Goal: Task Accomplishment & Management: Complete application form

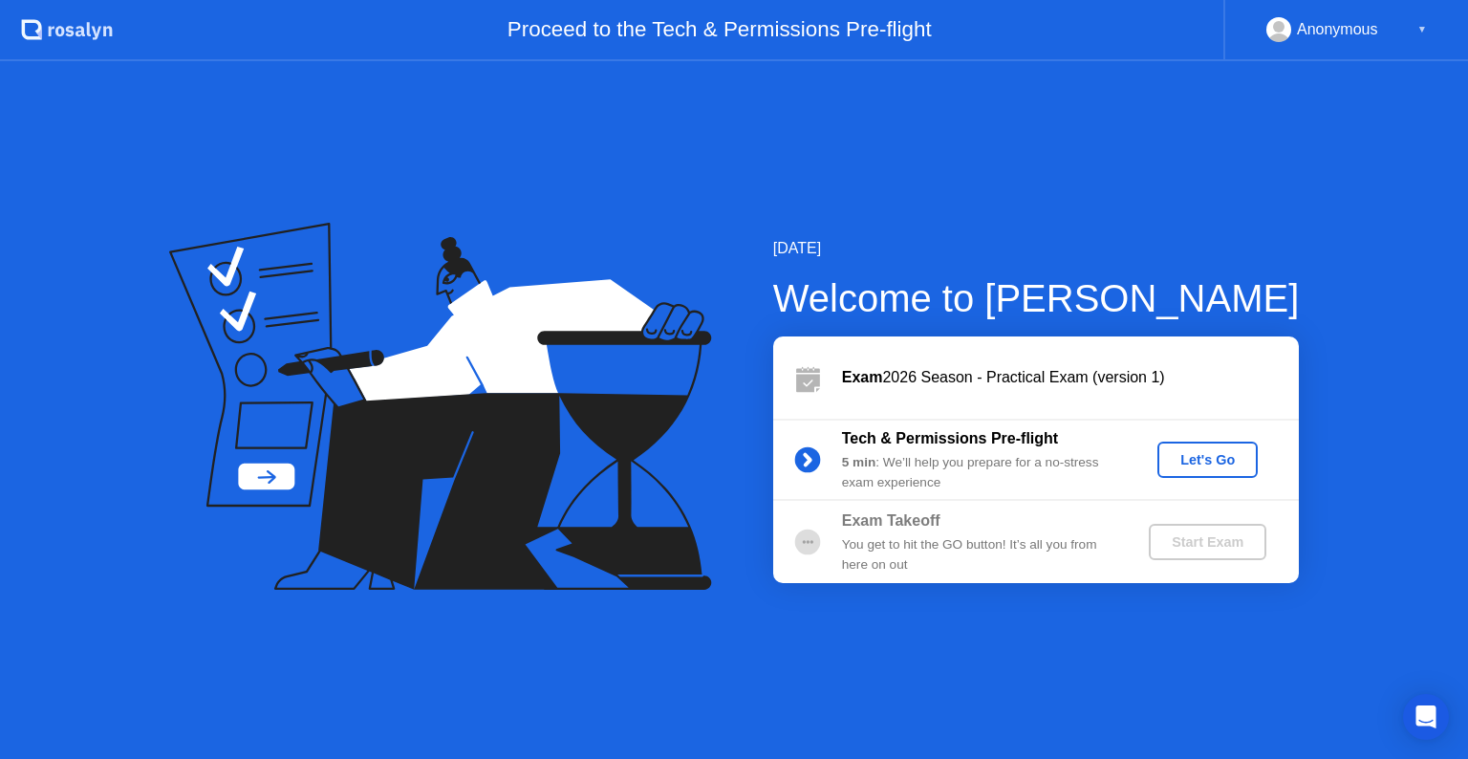
click at [1201, 462] on div "Let's Go" at bounding box center [1207, 459] width 85 height 15
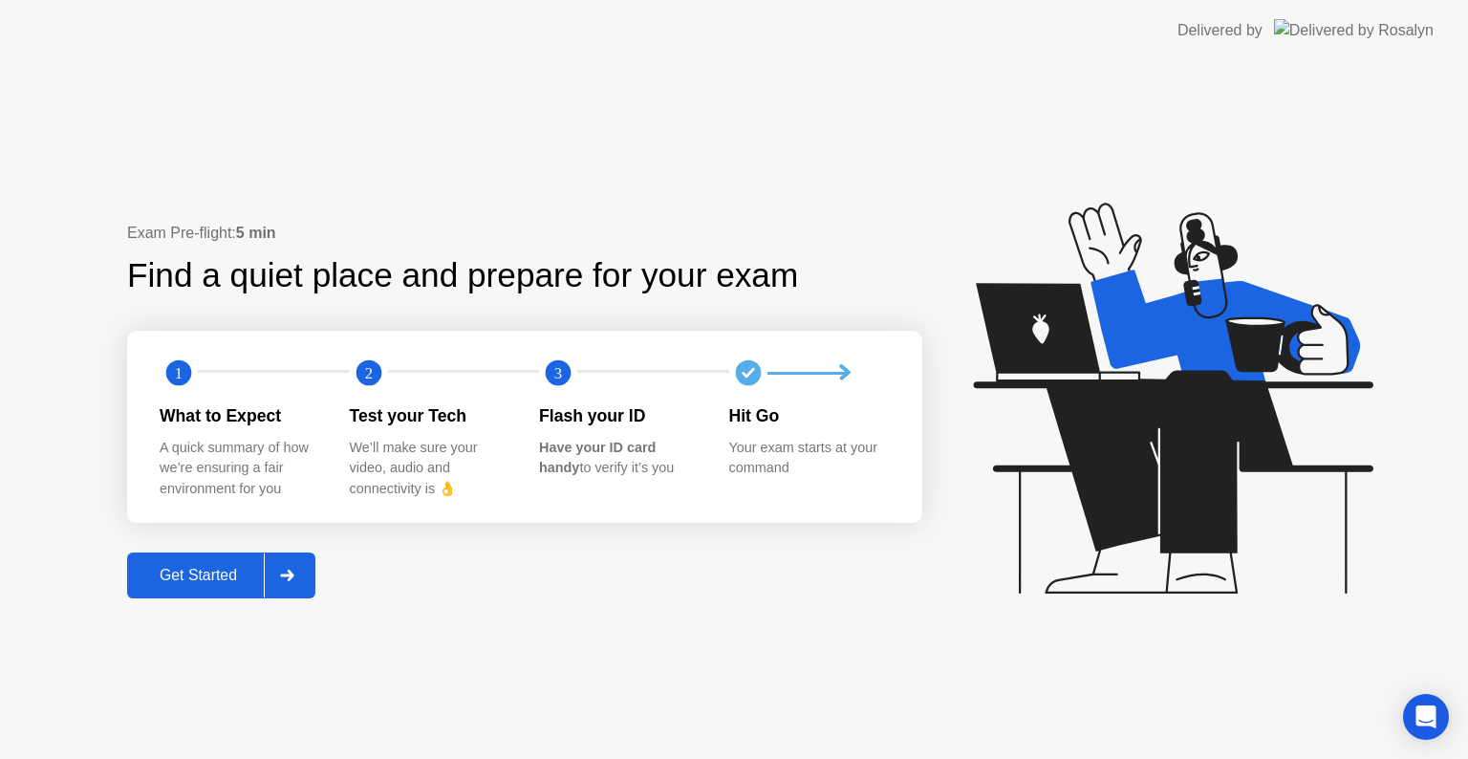
click at [193, 576] on div "Get Started" at bounding box center [198, 575] width 131 height 17
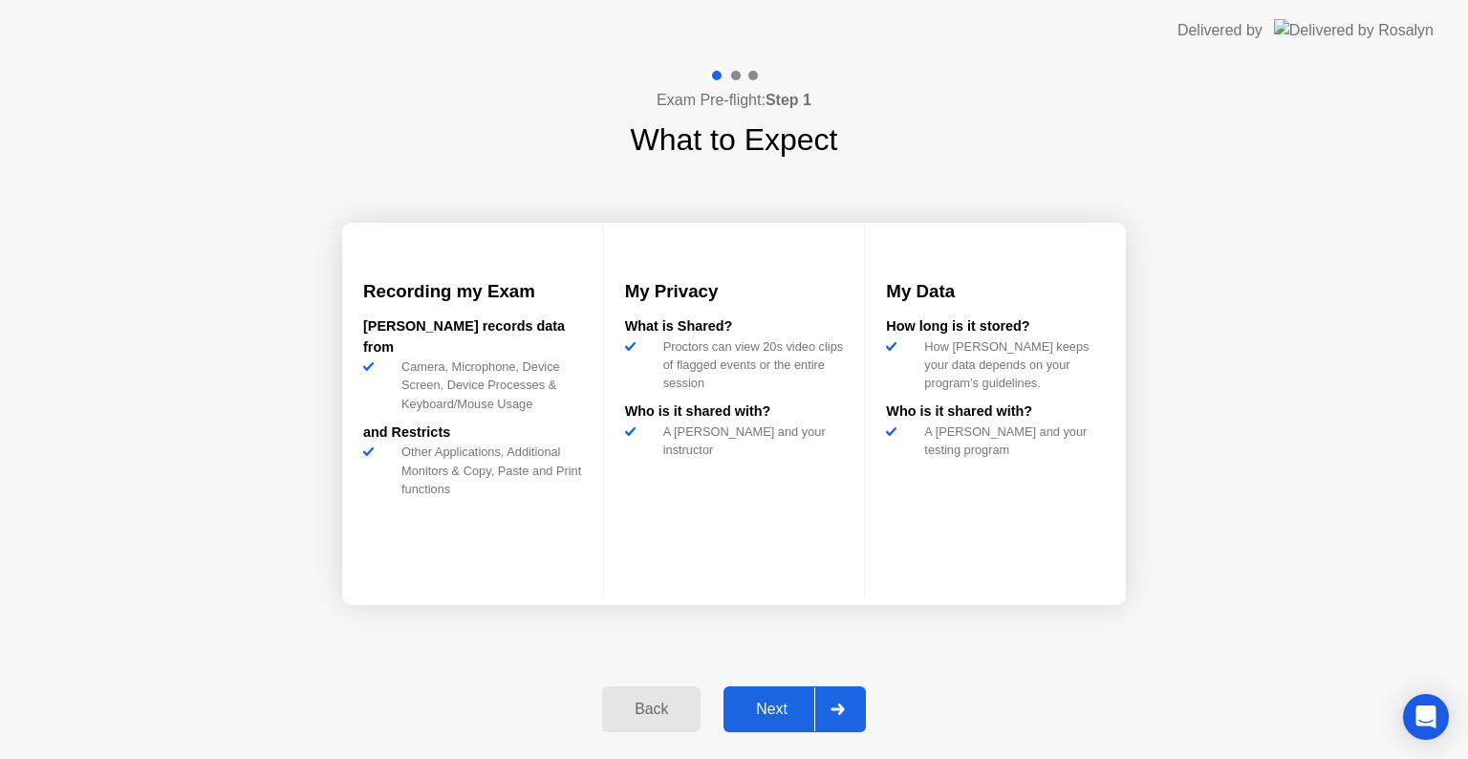
click at [768, 707] on div "Next" at bounding box center [771, 709] width 85 height 17
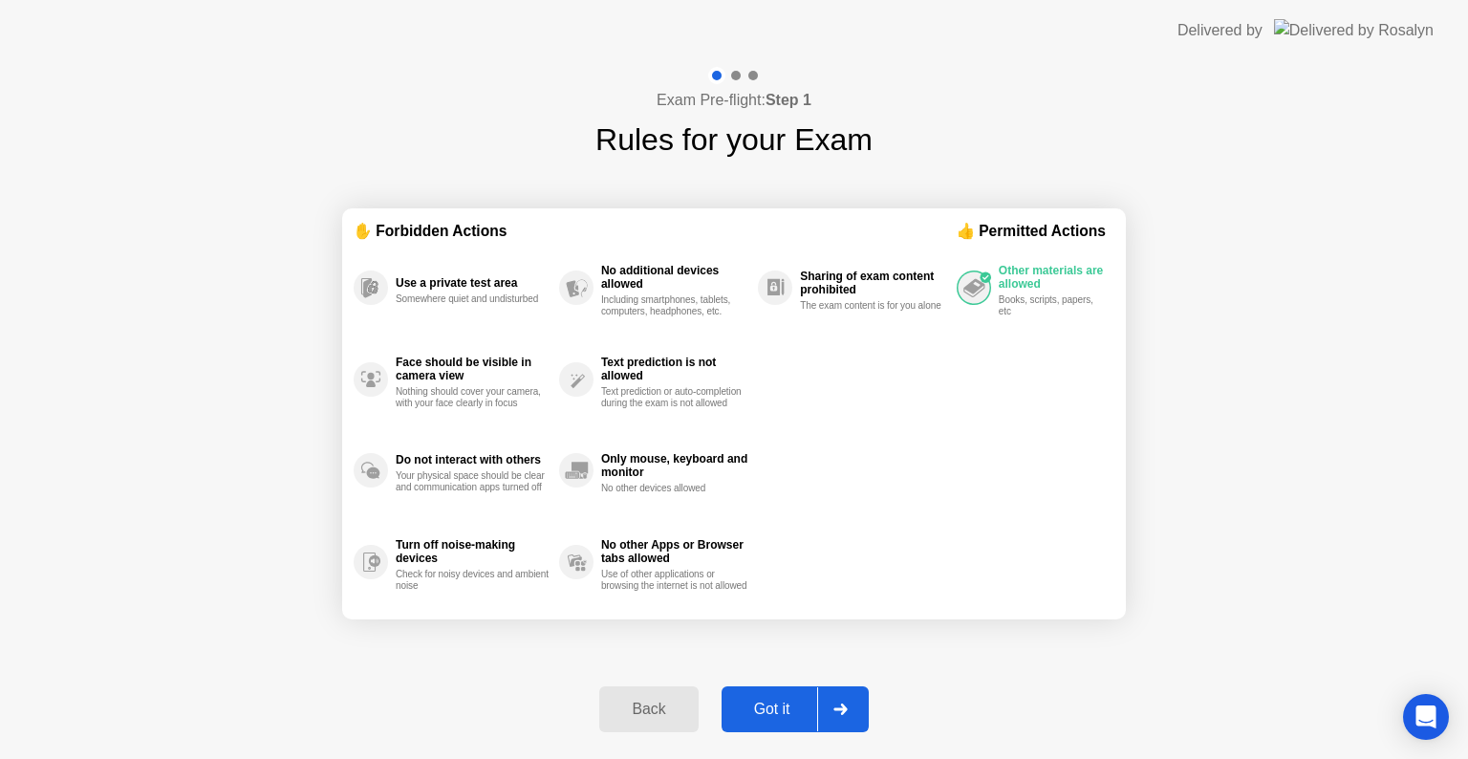
click at [778, 704] on div "Got it" at bounding box center [773, 709] width 90 height 17
select select "**********"
select select "*******"
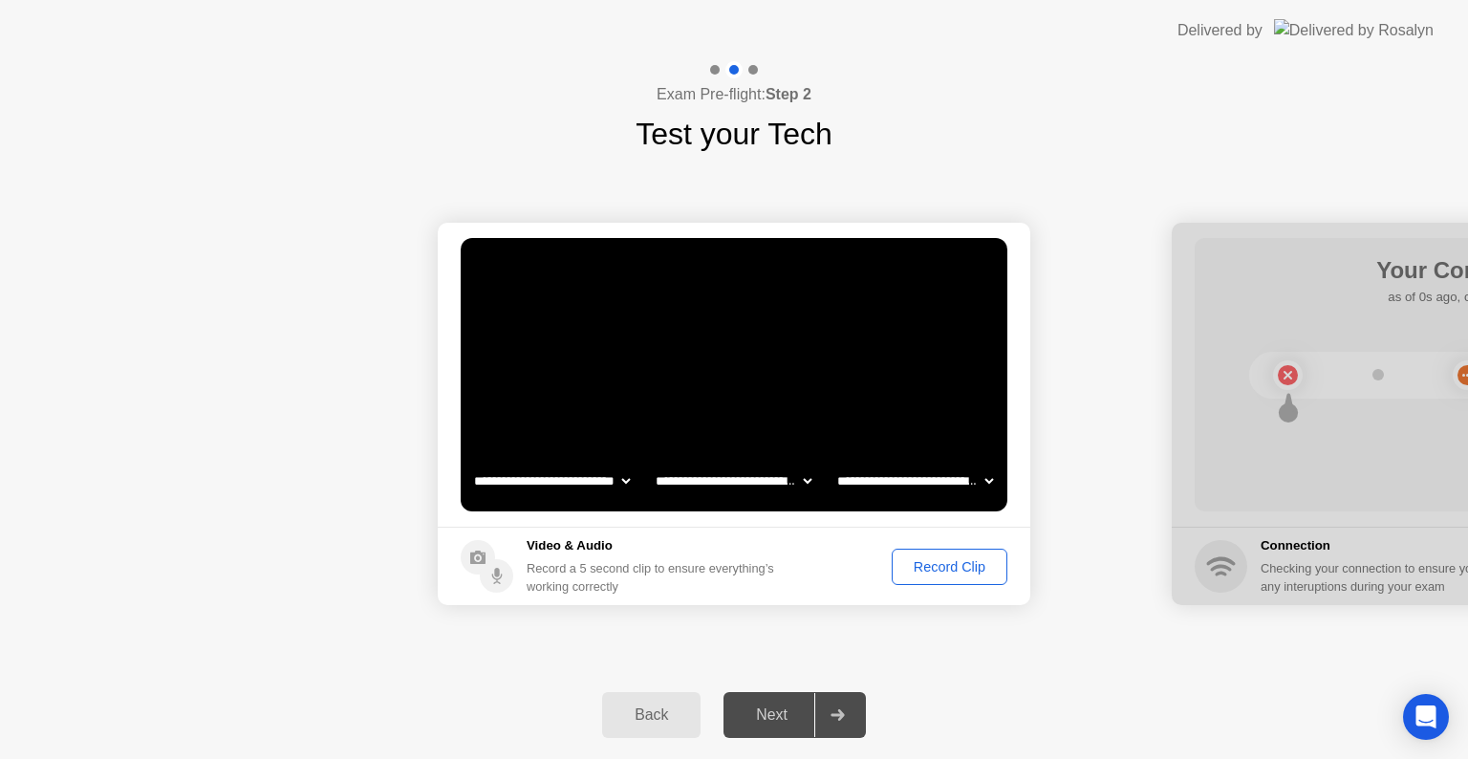
click at [952, 562] on div "Record Clip" at bounding box center [950, 566] width 102 height 15
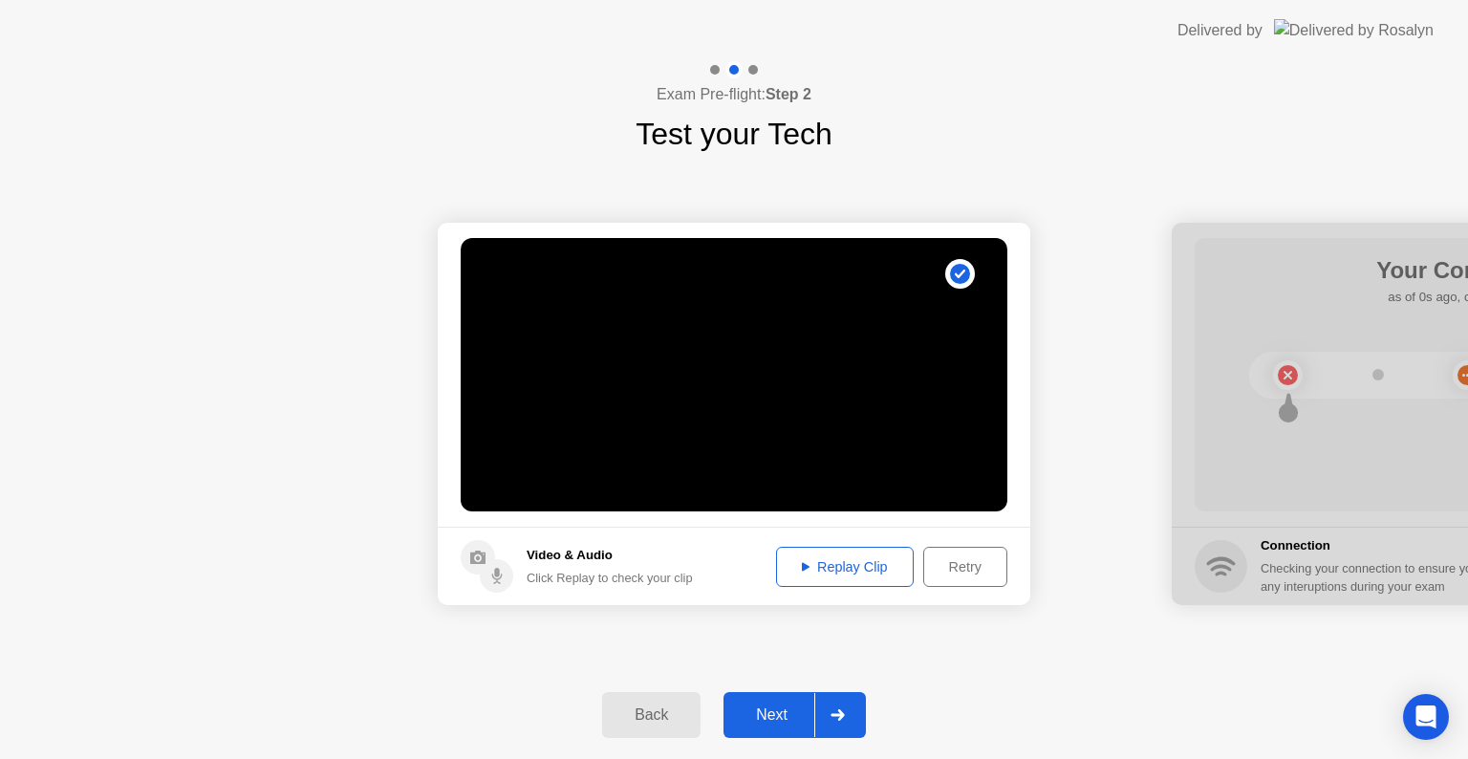
click at [835, 561] on div "Replay Clip" at bounding box center [845, 566] width 124 height 15
click at [794, 711] on div "Next" at bounding box center [771, 715] width 85 height 17
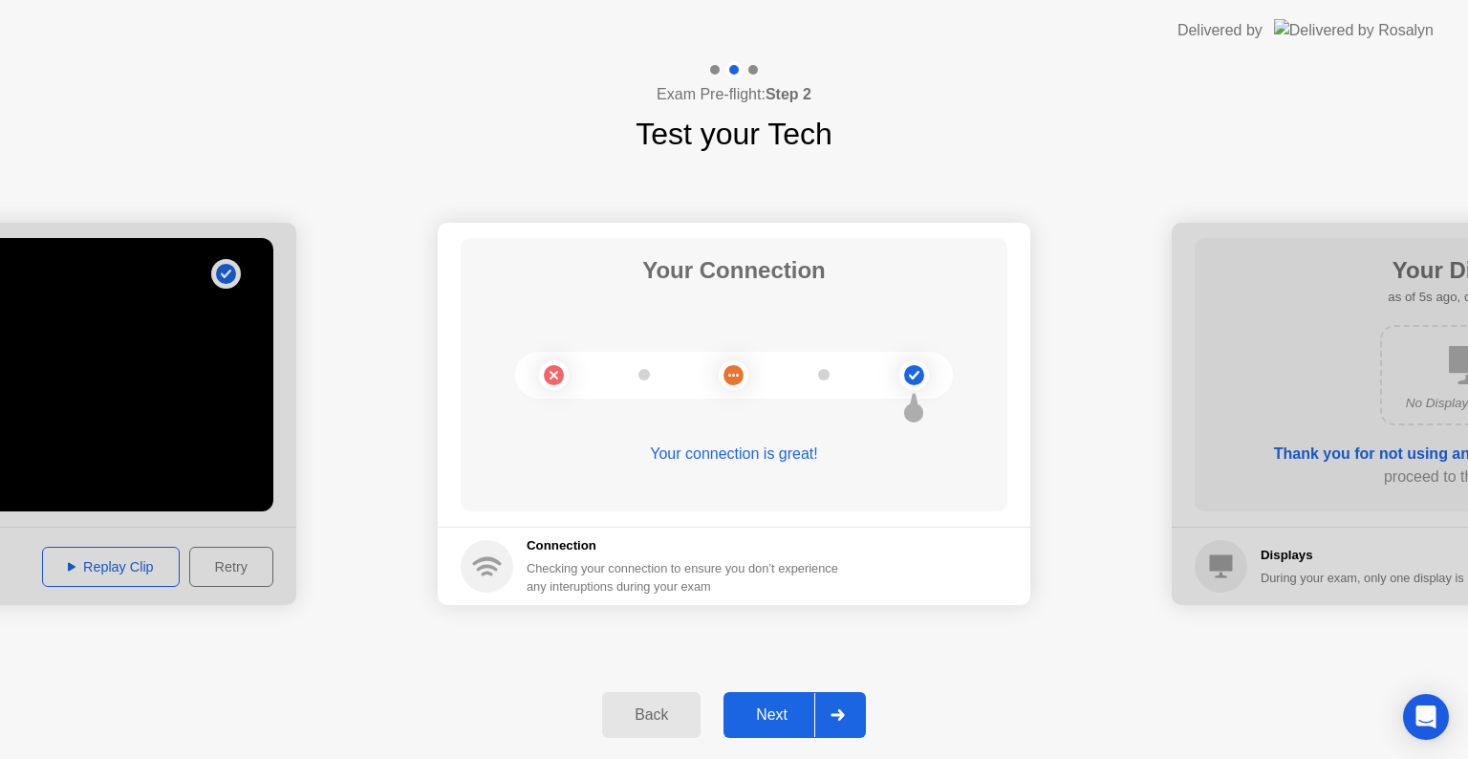
click at [780, 714] on div "Next" at bounding box center [771, 715] width 85 height 17
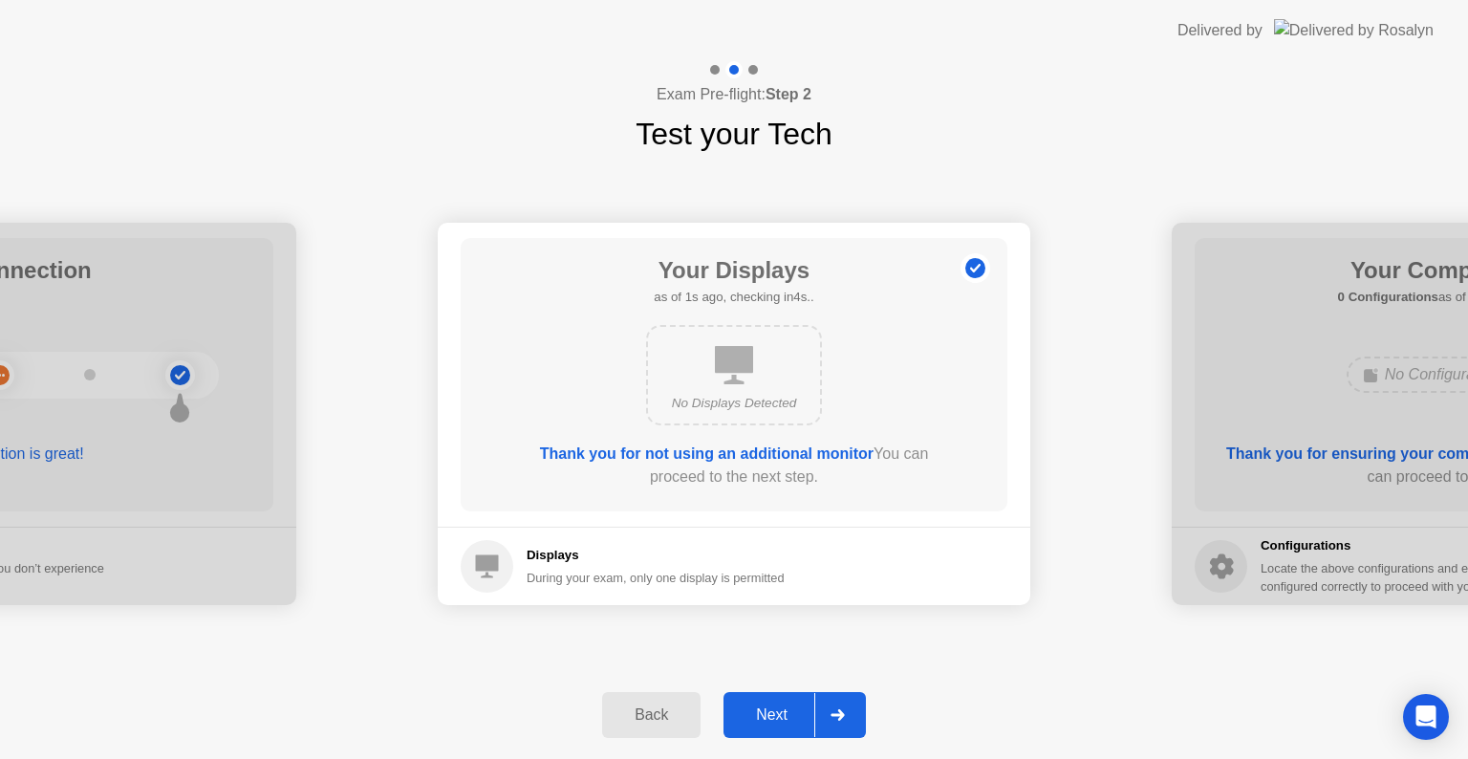
click at [780, 714] on div "Next" at bounding box center [771, 715] width 85 height 17
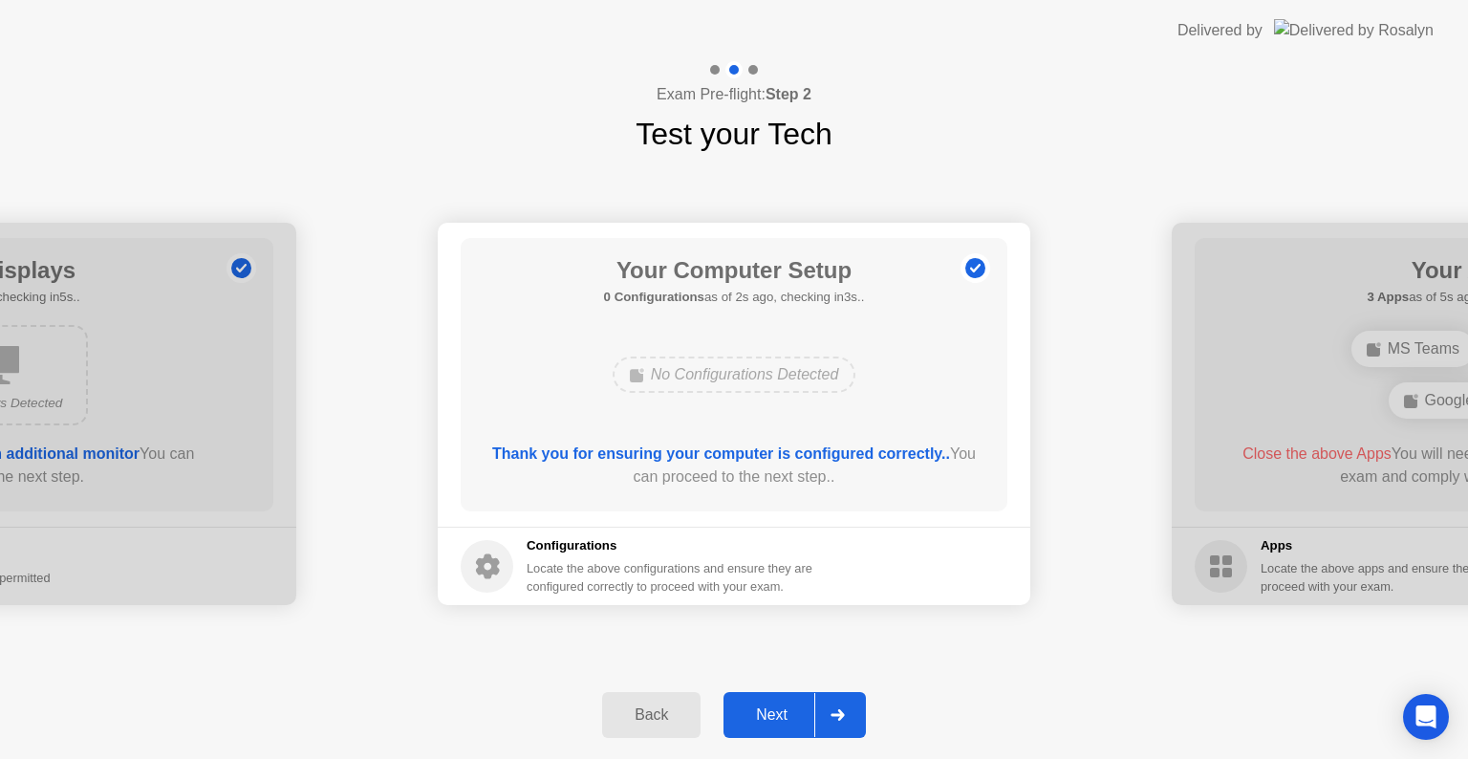
click at [780, 714] on div "Next" at bounding box center [771, 715] width 85 height 17
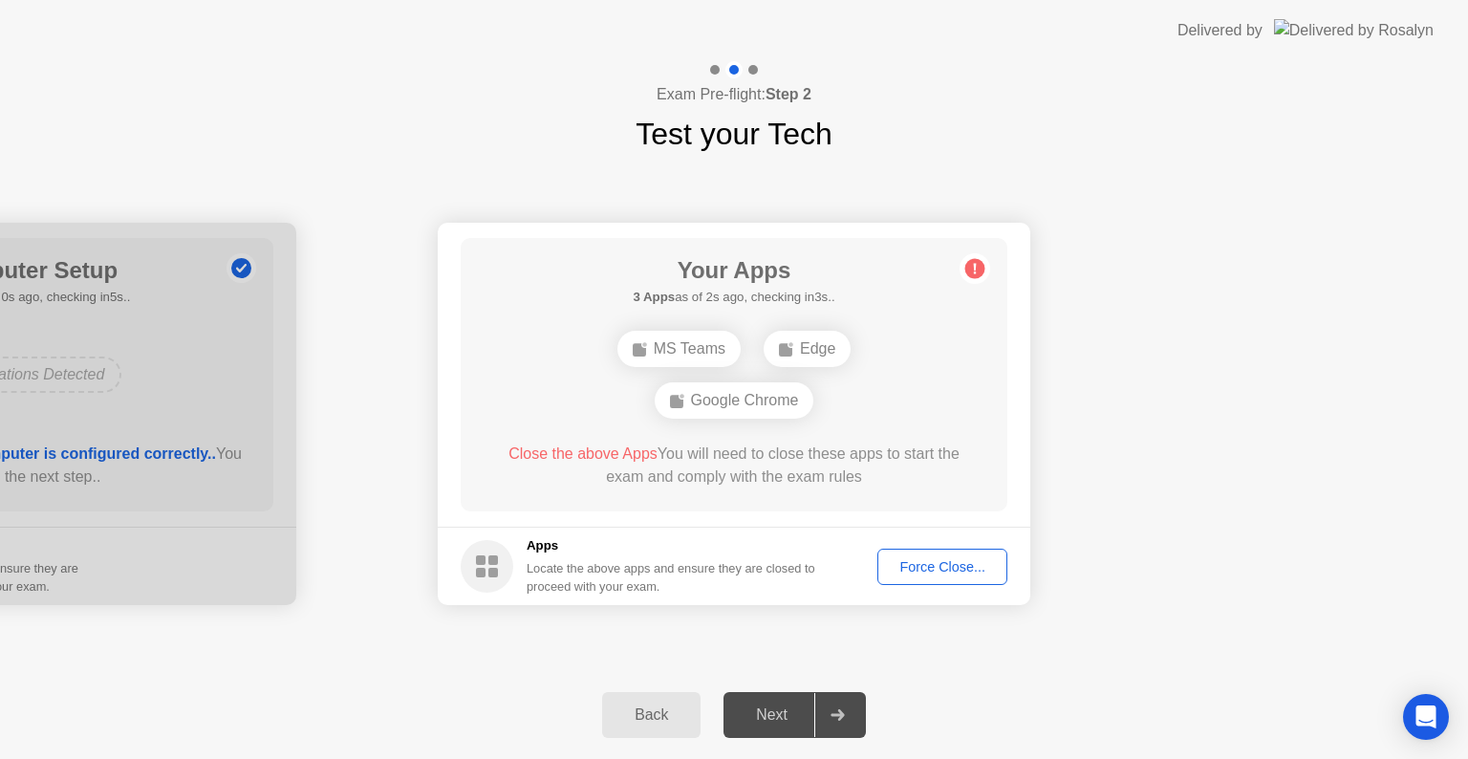
click at [734, 400] on div "Google Chrome" at bounding box center [735, 400] width 160 height 36
click at [684, 397] on ellipse at bounding box center [682, 397] width 6 height 6
click at [932, 561] on div "Force Close..." at bounding box center [942, 566] width 117 height 15
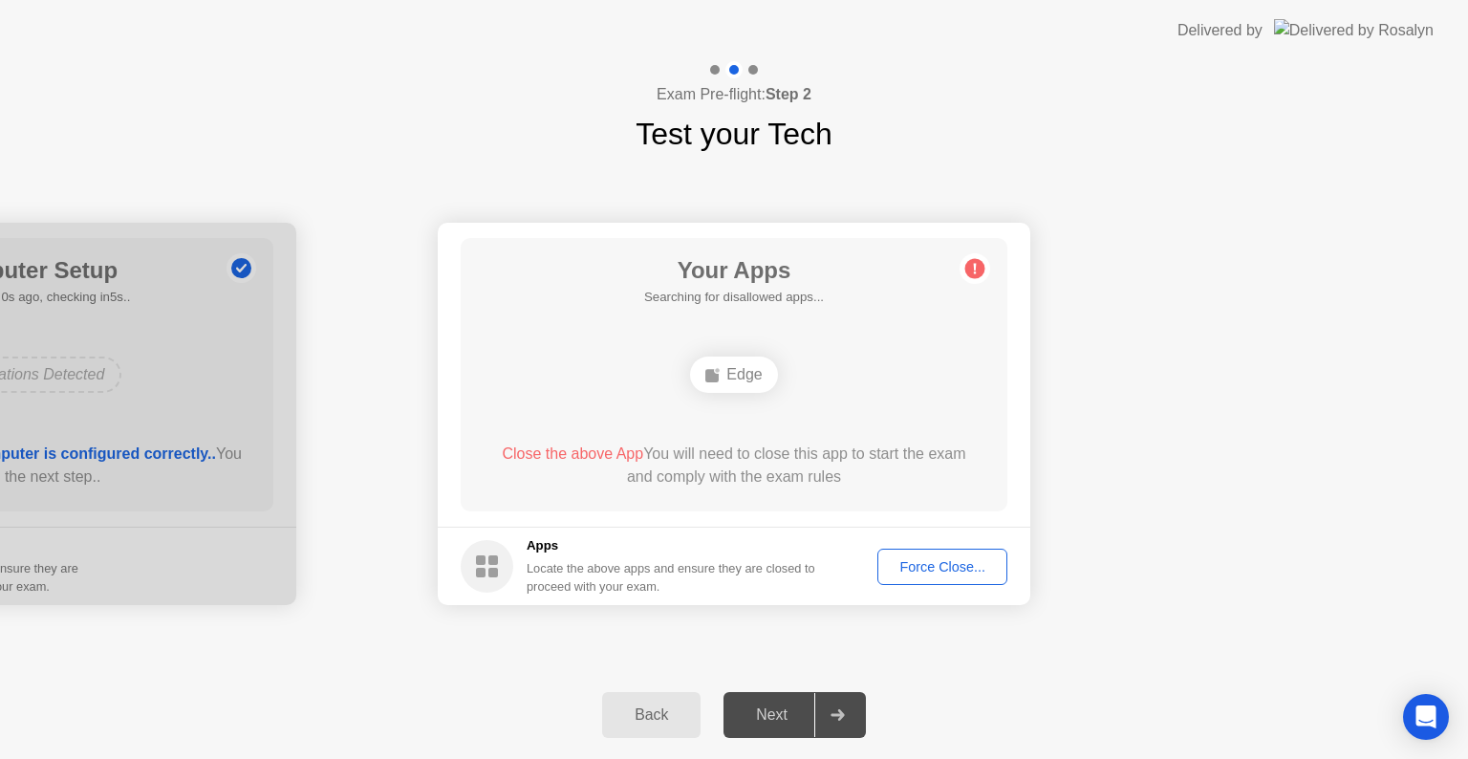
click at [920, 570] on div "Force Close..." at bounding box center [942, 566] width 117 height 15
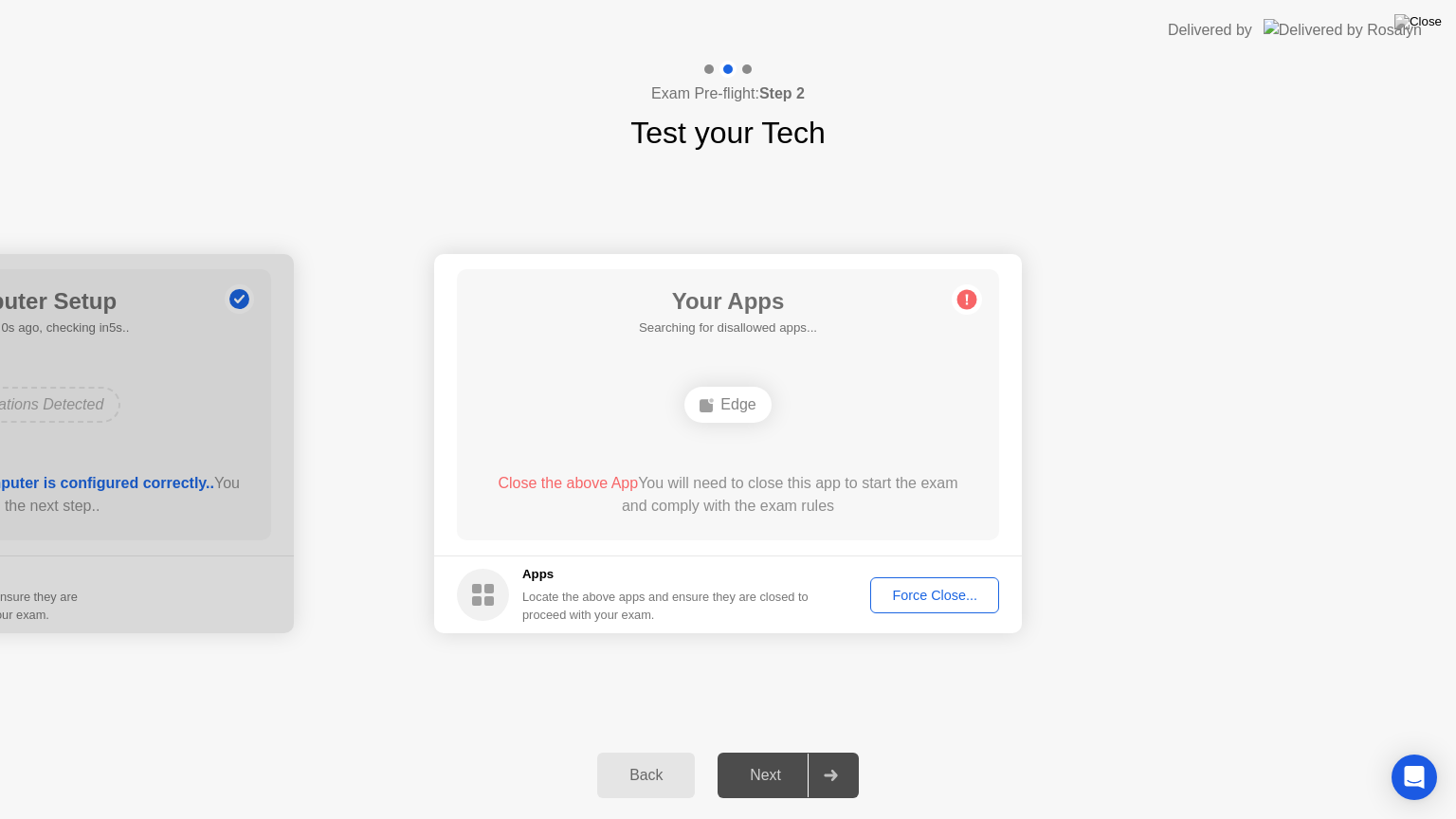
click at [904, 591] on div "Force Close..." at bounding box center [934, 595] width 116 height 15
click at [485, 752] on div "Back Next" at bounding box center [728, 775] width 1456 height 87
click at [939, 588] on div "Force Close..." at bounding box center [934, 595] width 116 height 15
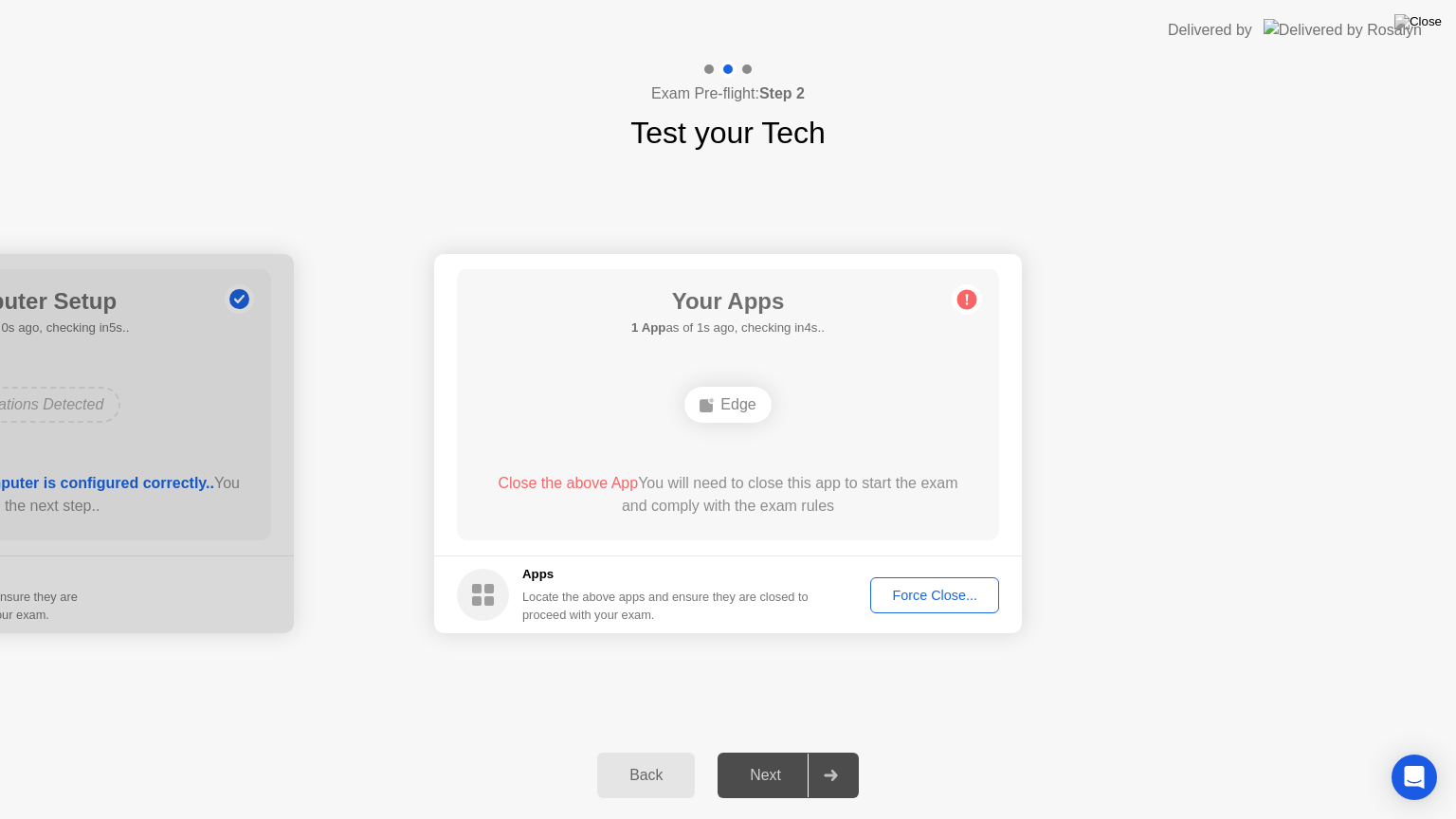
click at [1056, 752] on div "Back Next" at bounding box center [728, 775] width 1456 height 87
click at [330, 752] on div "Back Next" at bounding box center [728, 775] width 1456 height 87
click at [1411, 752] on icon "Open Intercom Messenger" at bounding box center [1414, 777] width 22 height 25
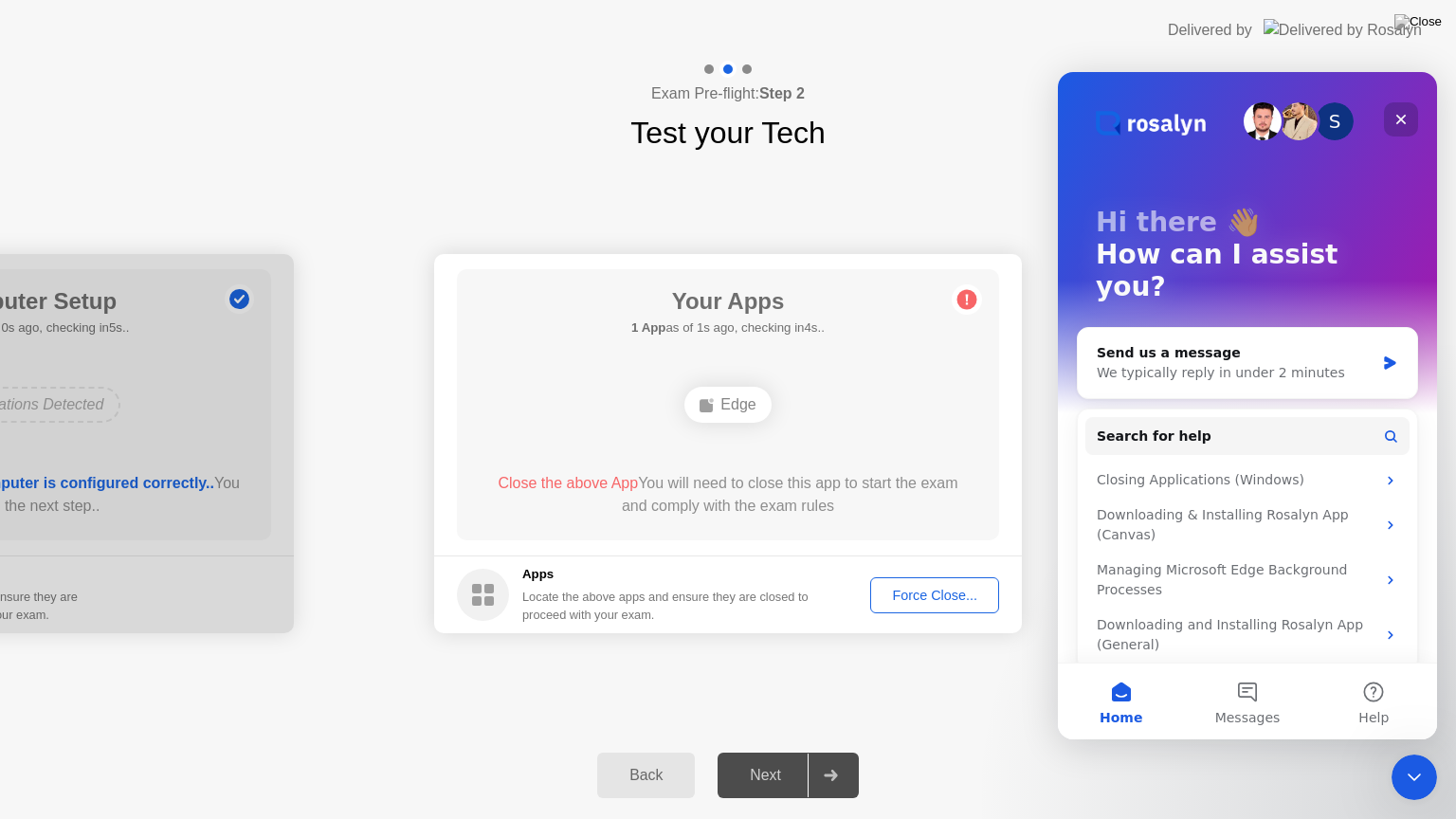
click at [1402, 114] on icon "Close" at bounding box center [1400, 119] width 15 height 15
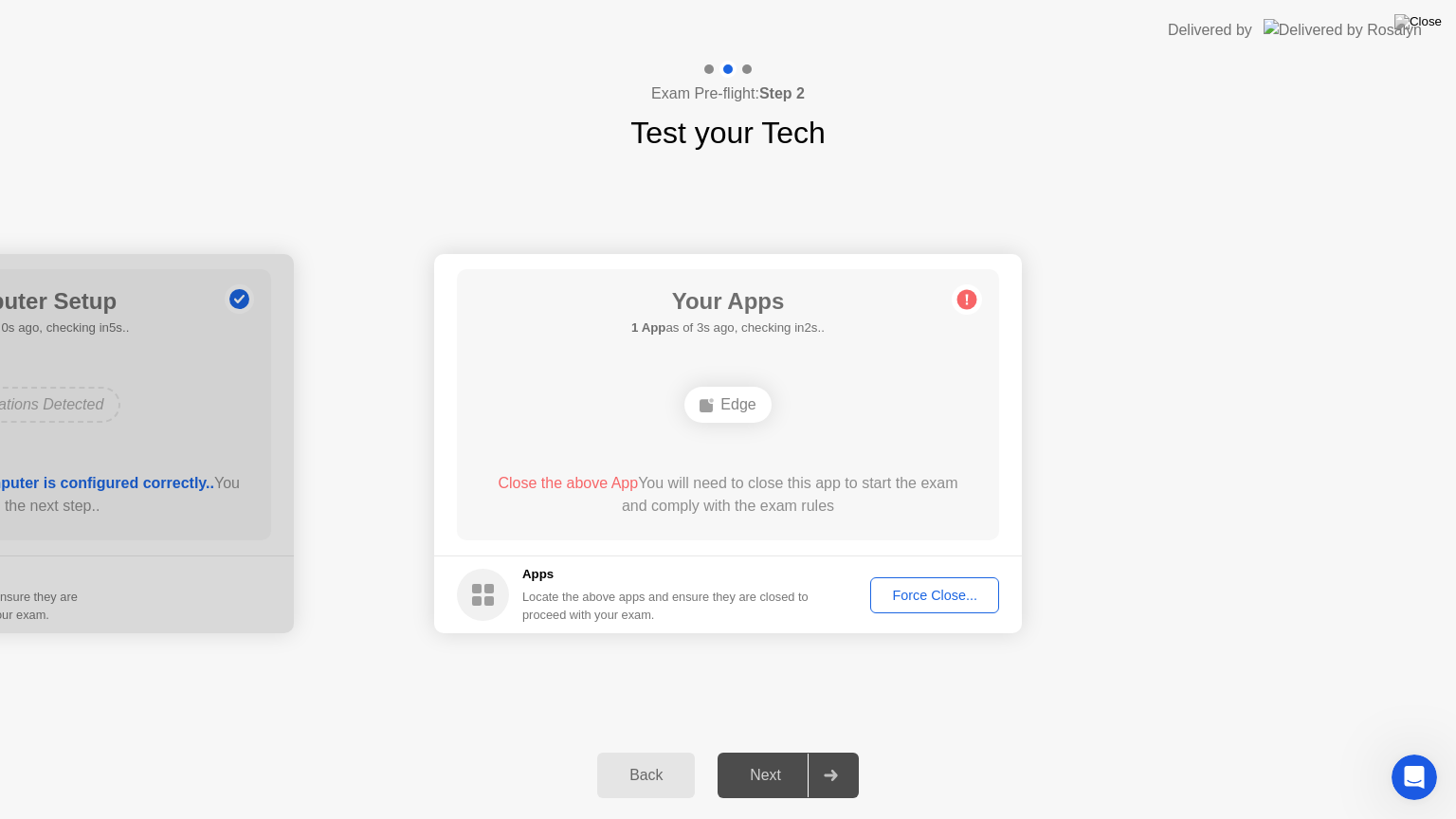
click at [600, 484] on span "Close the above App" at bounding box center [567, 483] width 140 height 16
click at [952, 595] on div "Force Close..." at bounding box center [934, 595] width 116 height 15
click at [571, 484] on span "Close the above App" at bounding box center [567, 483] width 140 height 16
click at [508, 752] on div "Back Next" at bounding box center [728, 775] width 1456 height 87
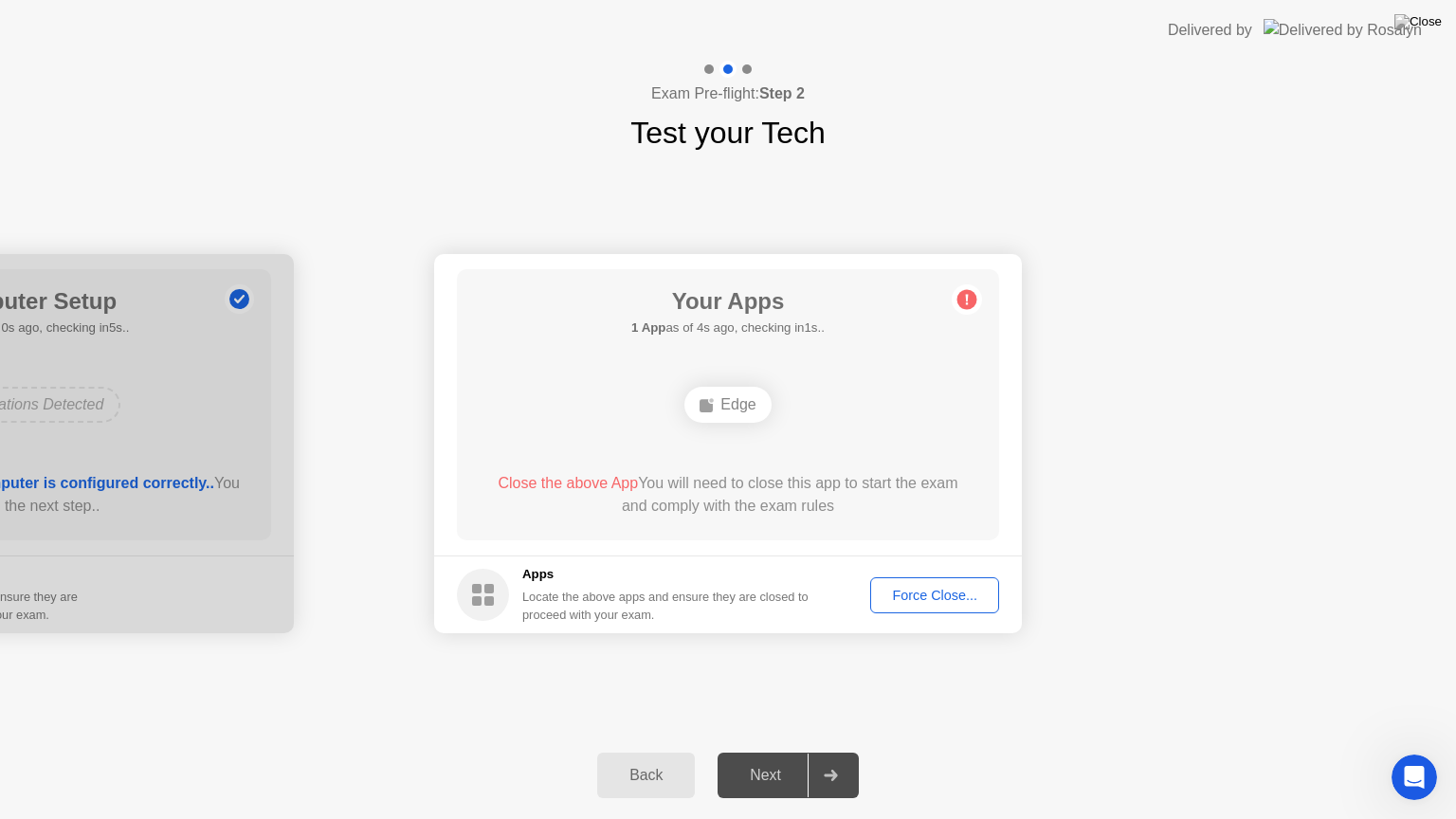
click at [634, 752] on div "Back" at bounding box center [646, 774] width 86 height 17
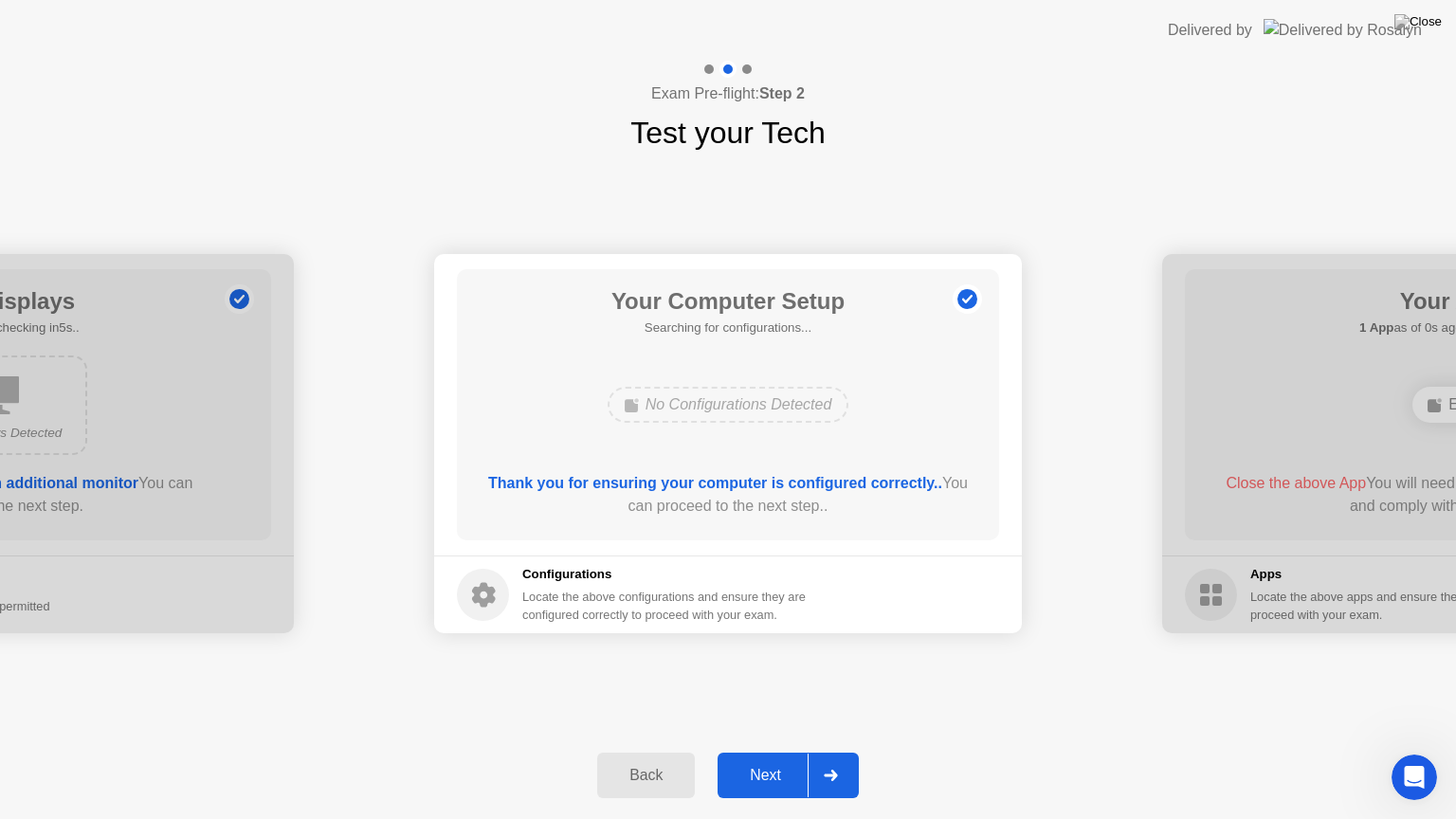
click at [768, 752] on div "Next" at bounding box center [765, 774] width 84 height 17
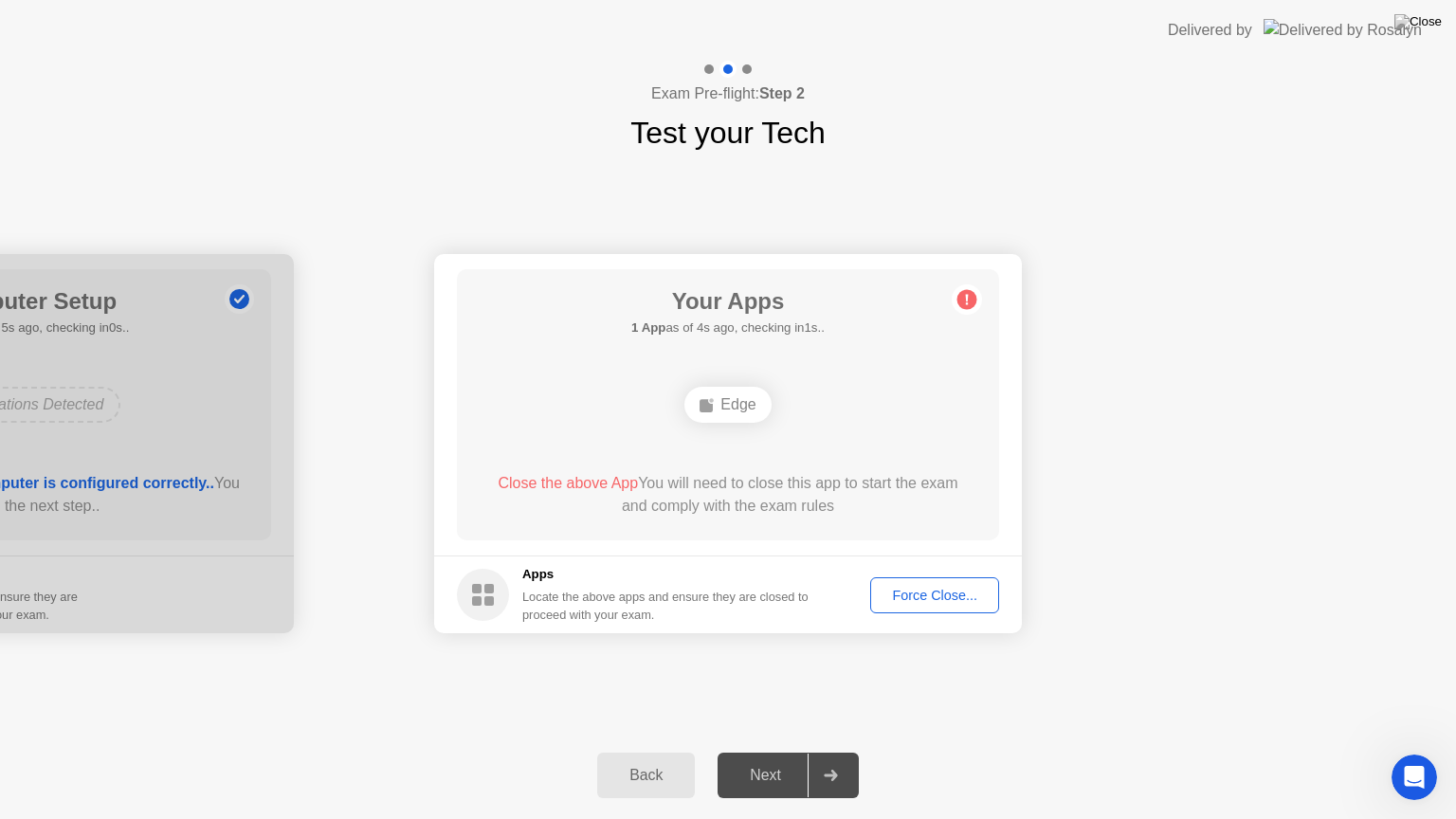
click at [480, 592] on rect at bounding box center [477, 589] width 10 height 10
click at [534, 576] on h5 "Apps" at bounding box center [667, 574] width 288 height 19
click at [558, 621] on div "Locate the above apps and ensure they are closed to proceed with your exam." at bounding box center [667, 606] width 288 height 36
click at [677, 584] on h5 "Apps" at bounding box center [667, 574] width 288 height 19
click at [741, 404] on div "Edge" at bounding box center [727, 405] width 86 height 36
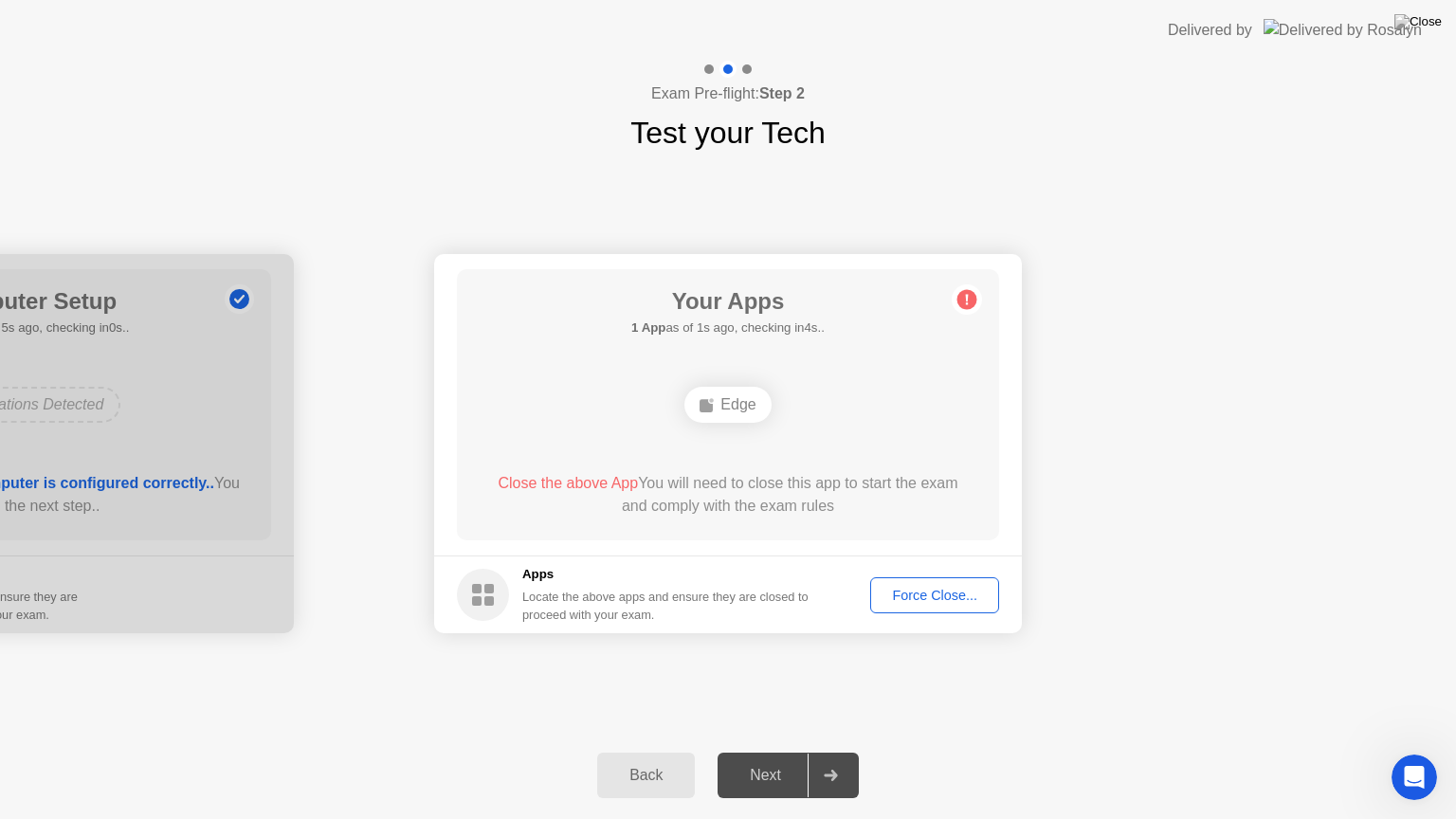
click at [964, 297] on circle at bounding box center [968, 300] width 20 height 20
click at [933, 589] on div "Force Close..." at bounding box center [934, 595] width 116 height 15
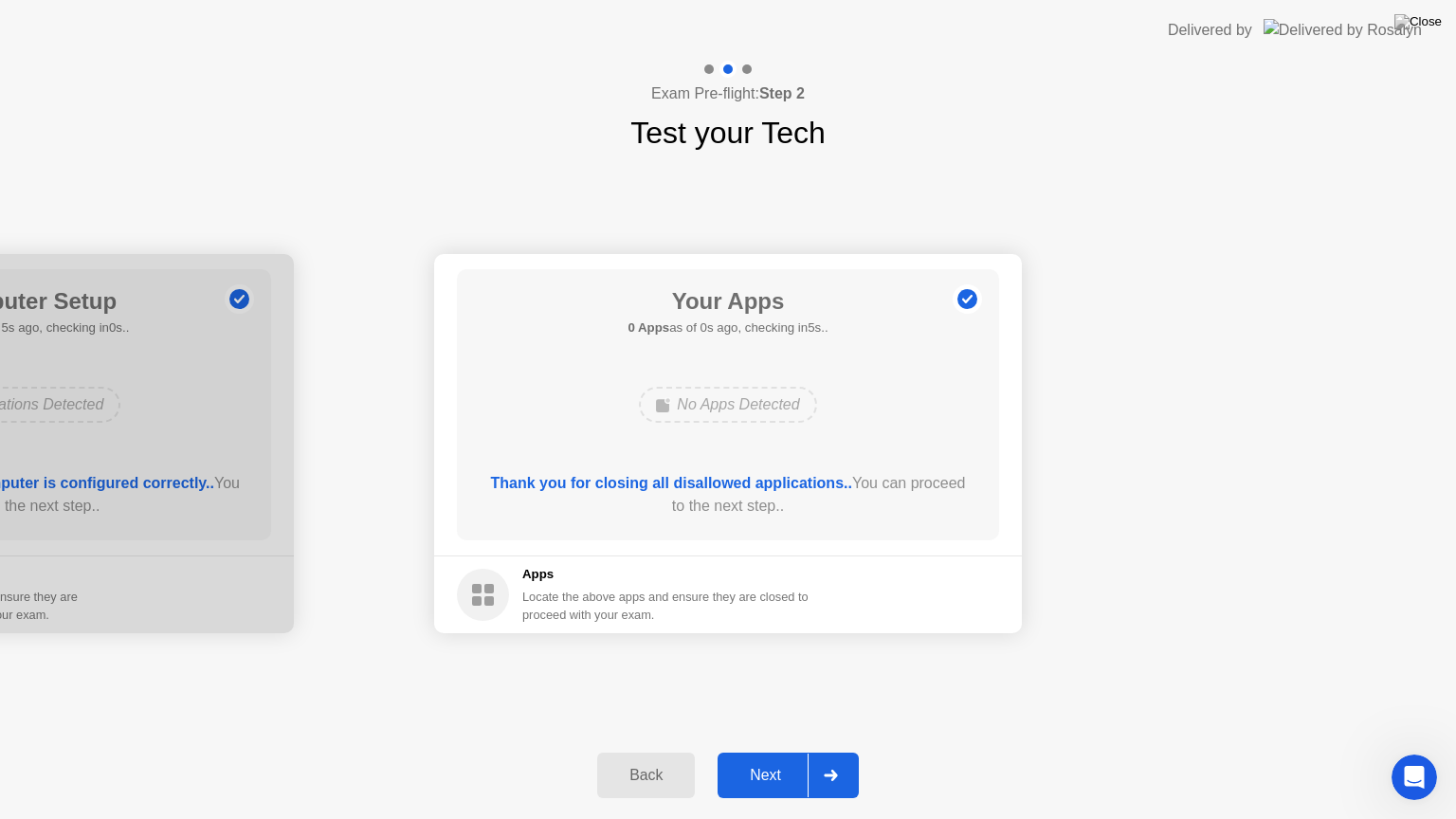
click at [769, 752] on div "Next" at bounding box center [765, 774] width 84 height 17
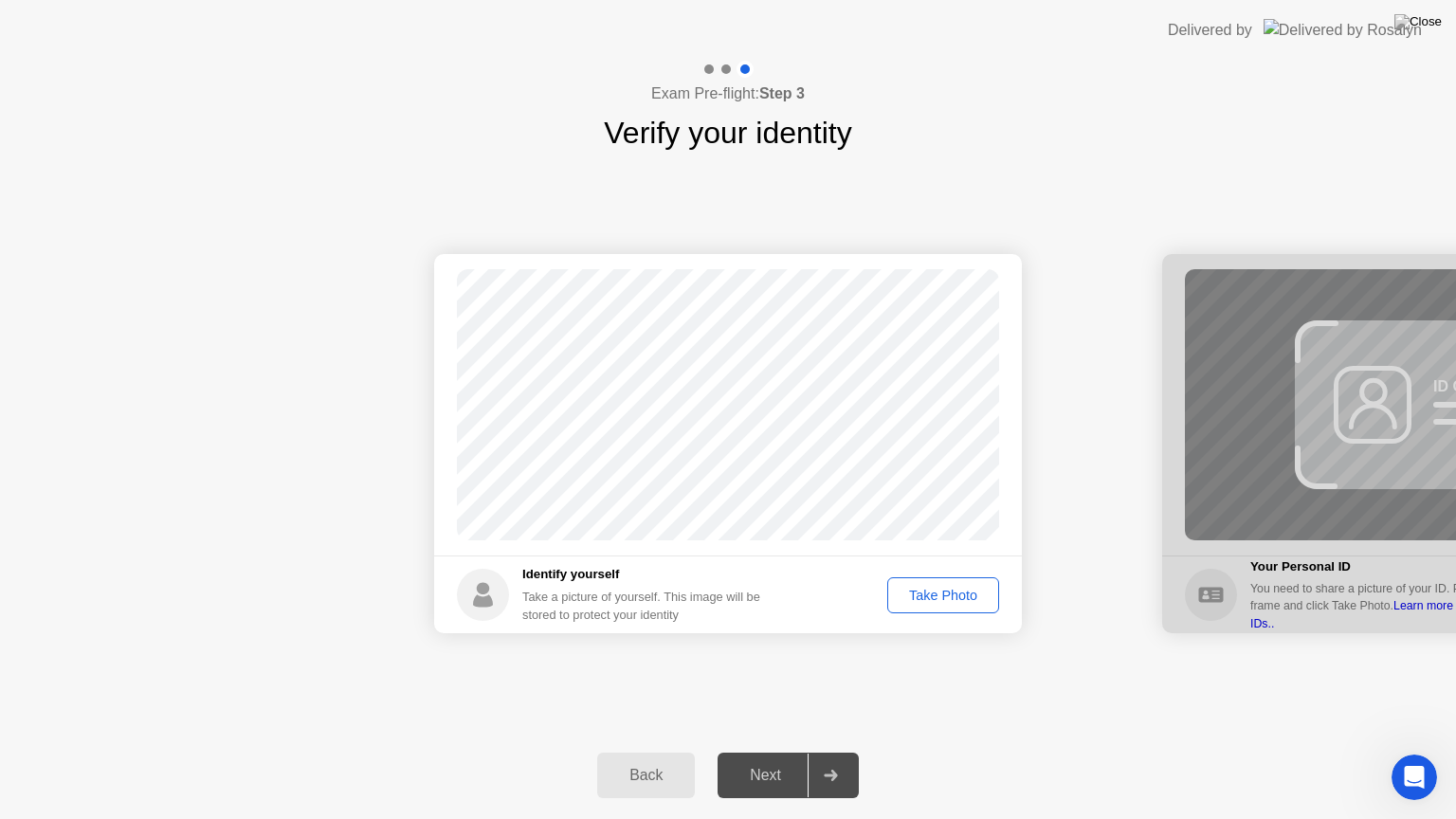
click at [963, 602] on div "Take Photo" at bounding box center [943, 595] width 98 height 15
click at [771, 752] on div "Next" at bounding box center [765, 774] width 84 height 17
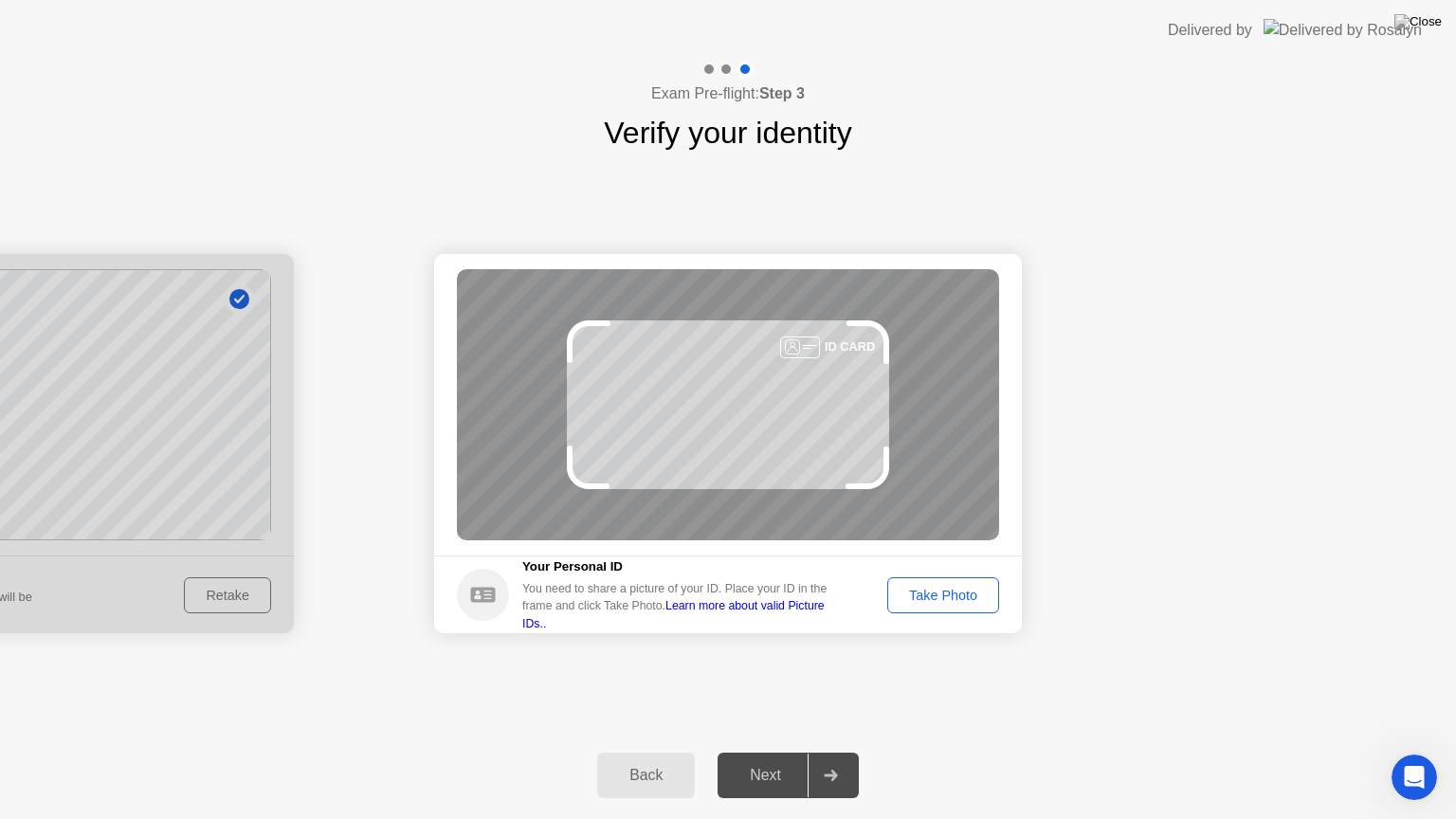
click at [946, 615] on footer "Your Personal ID You need to share a picture of your ID. Place your ID in the f…" at bounding box center [728, 594] width 588 height 77
click at [940, 589] on div "Take Photo" at bounding box center [943, 595] width 98 height 15
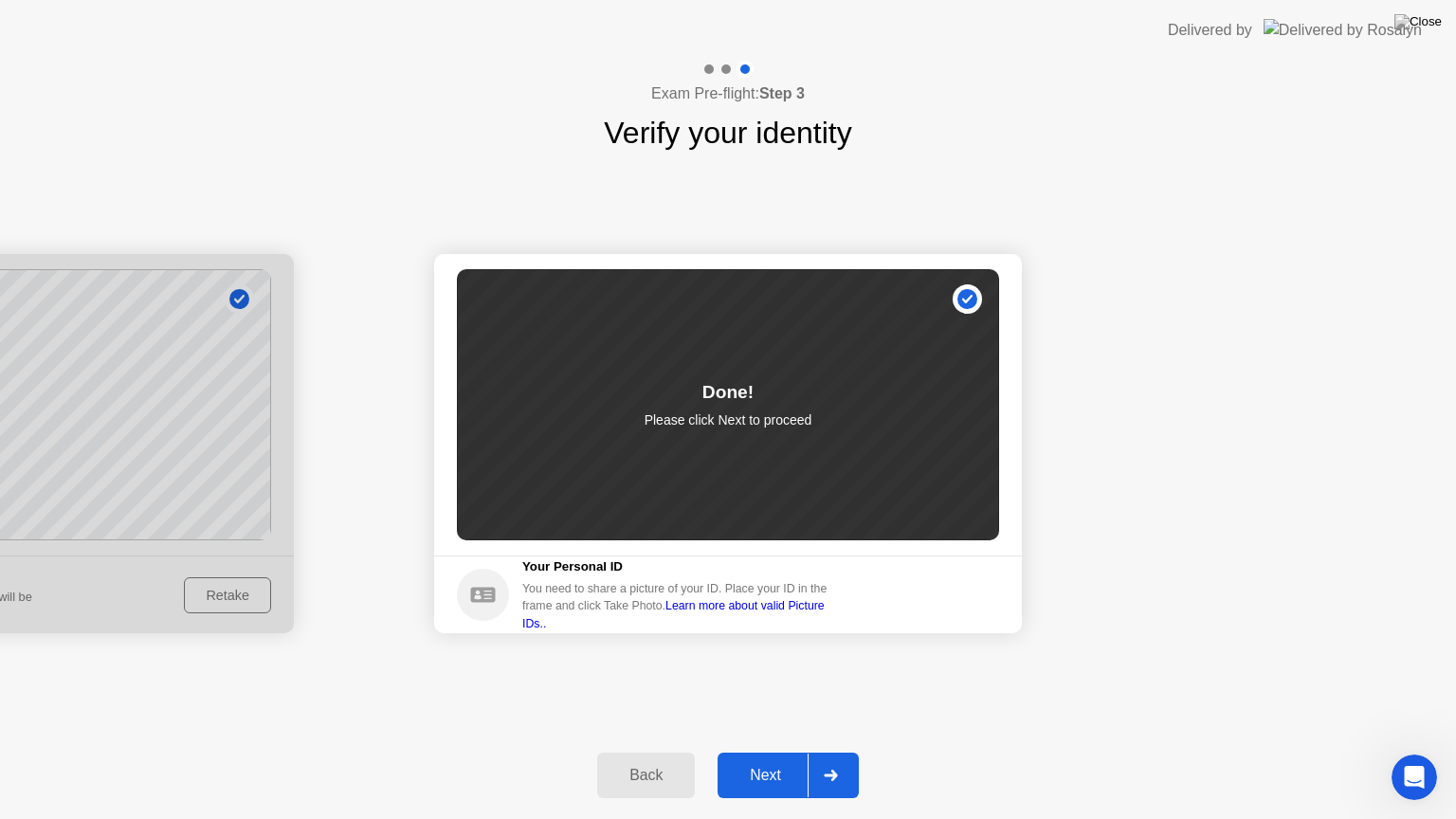
click at [760, 752] on div "Next" at bounding box center [765, 774] width 84 height 17
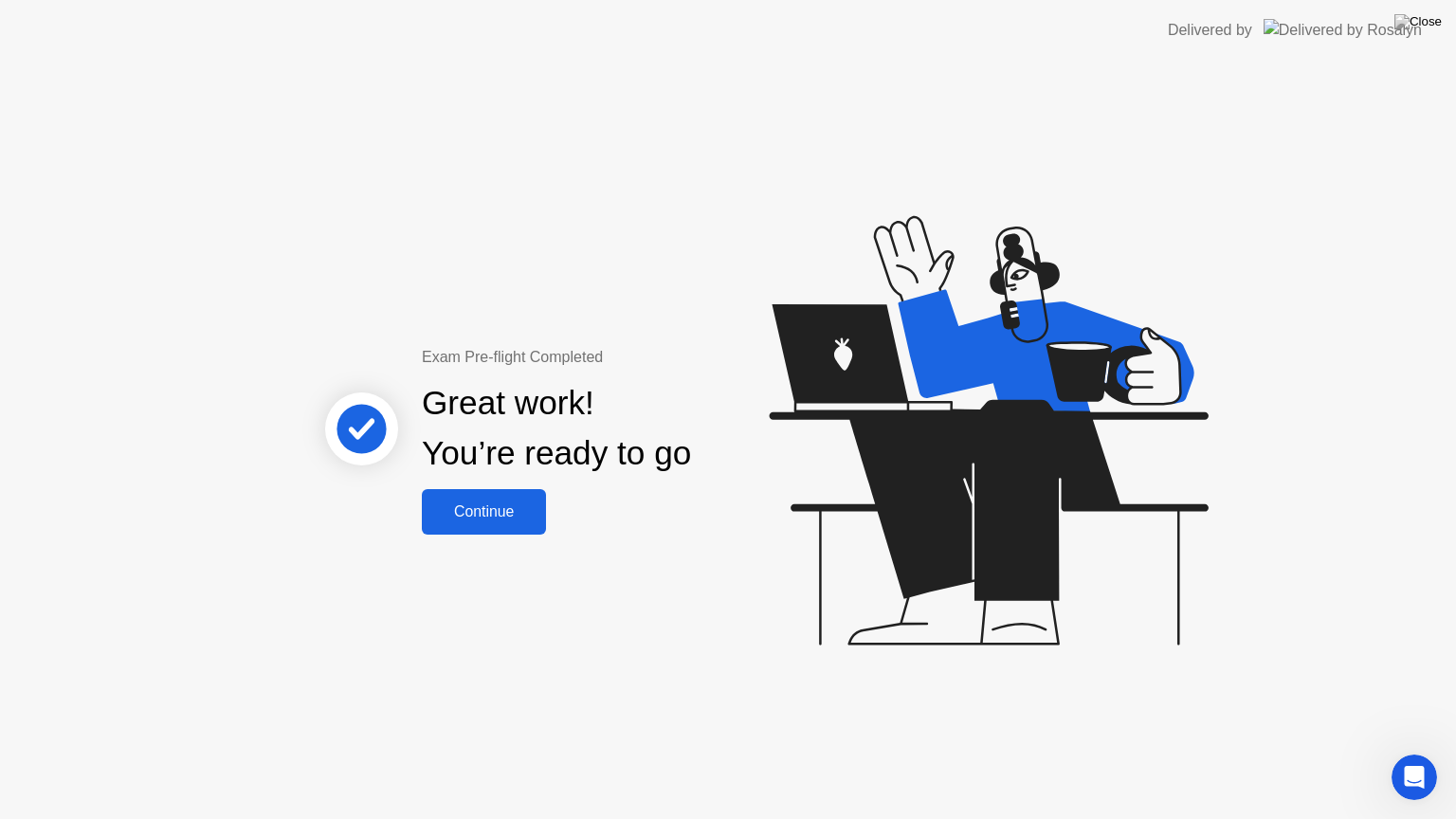
click at [493, 509] on div "Continue" at bounding box center [484, 512] width 113 height 17
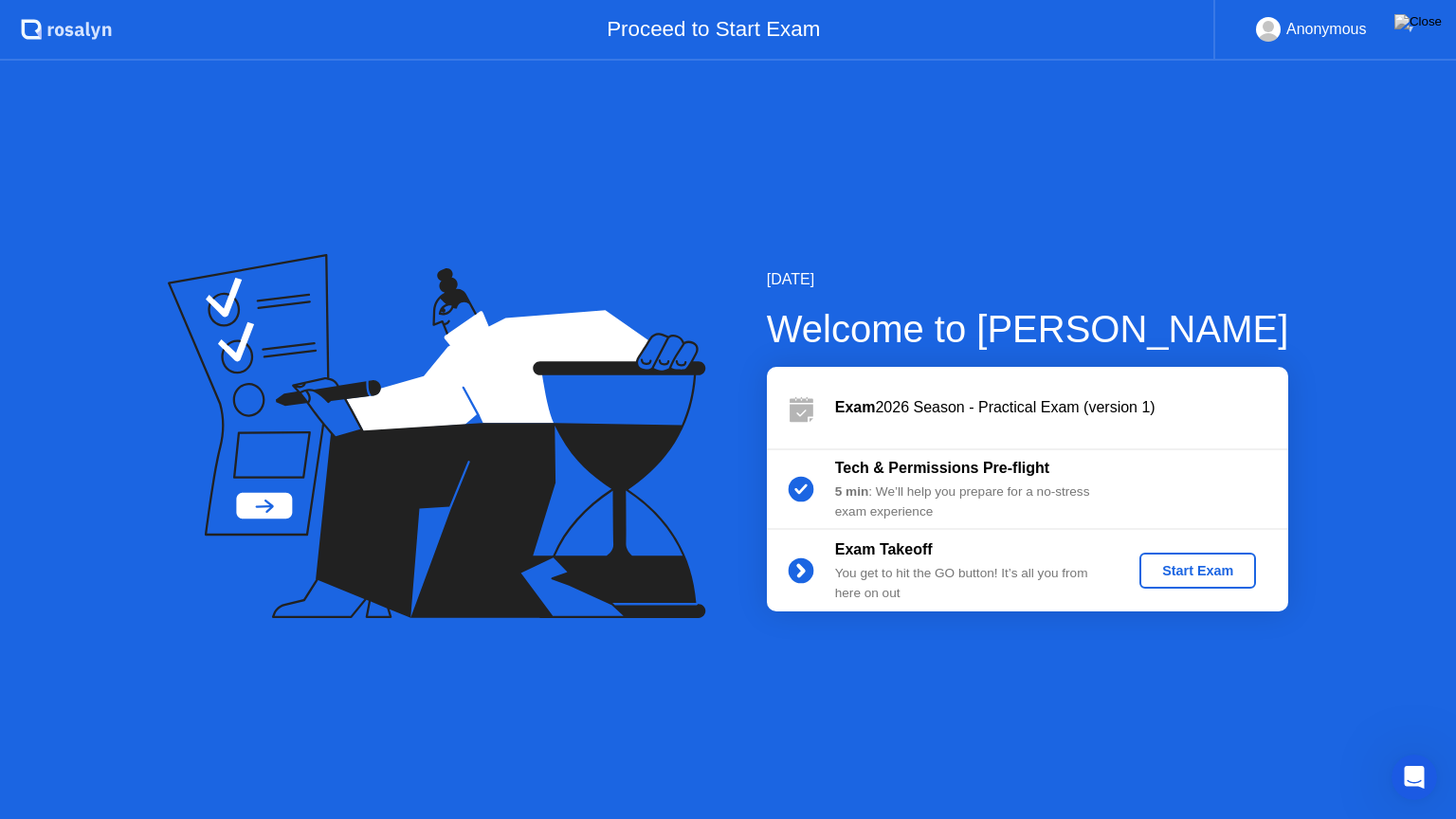
click at [1224, 573] on div "Start Exam" at bounding box center [1198, 570] width 101 height 15
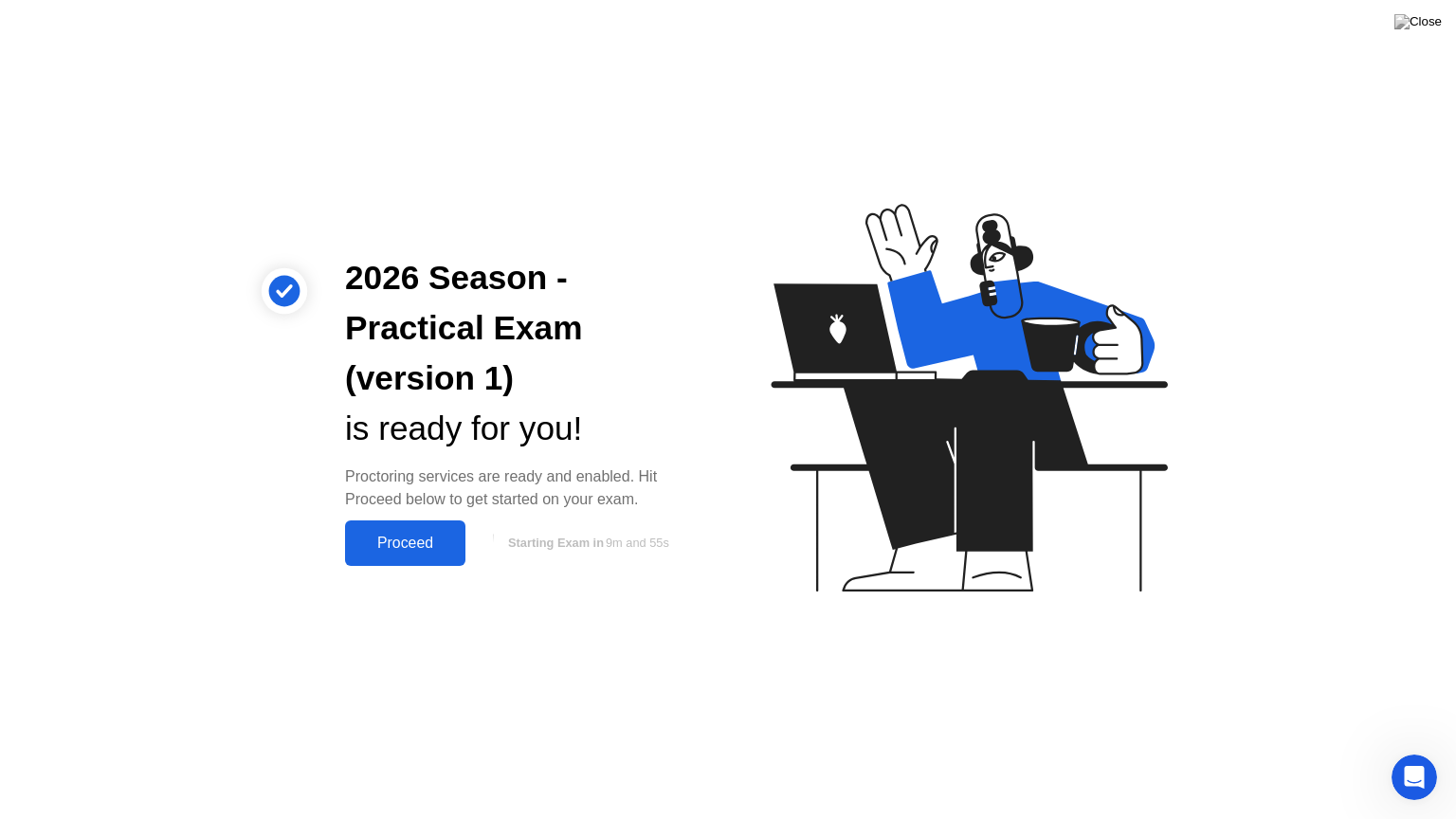
click at [393, 540] on div "Proceed" at bounding box center [406, 542] width 109 height 17
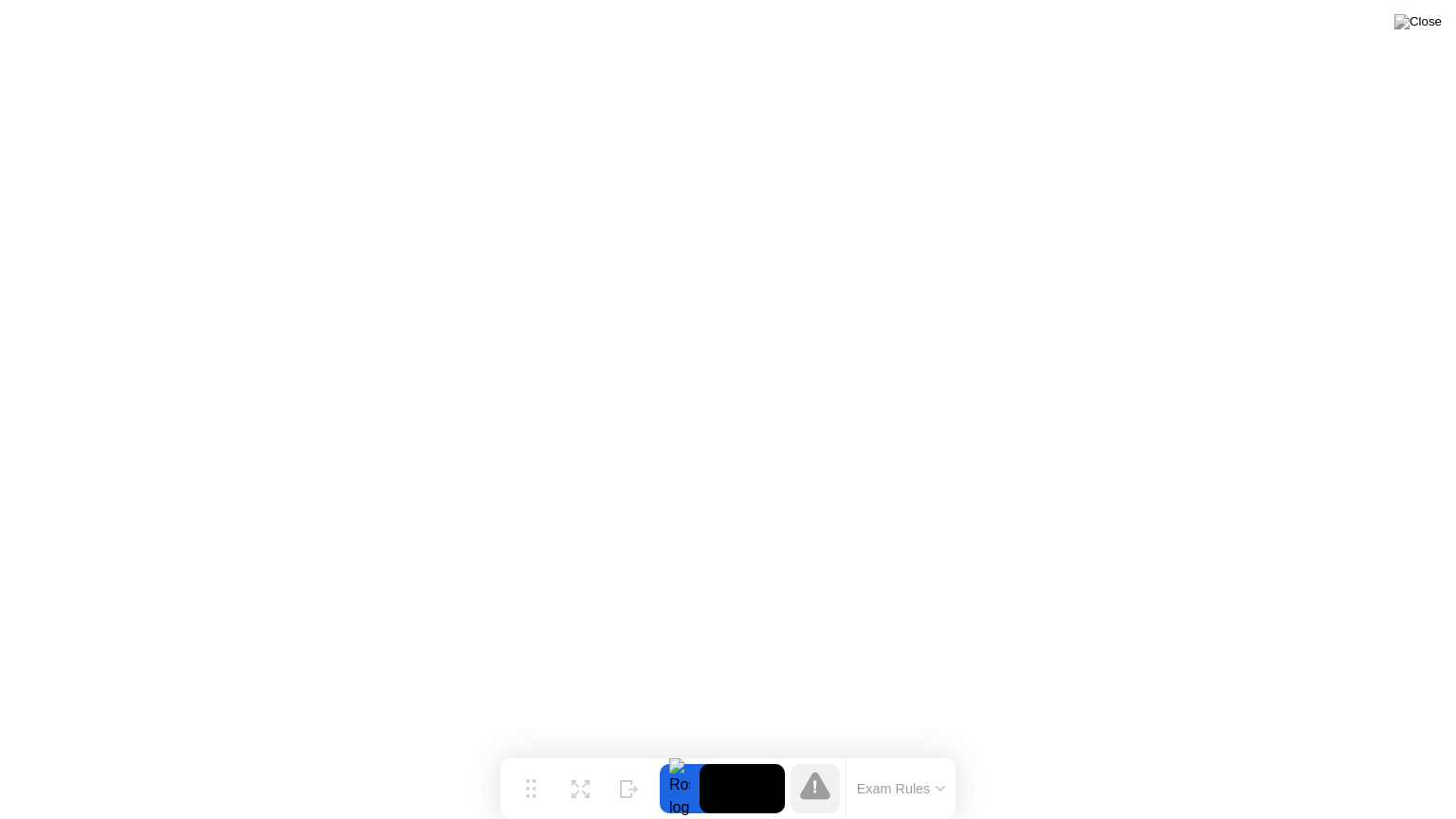
click at [677, 752] on div at bounding box center [679, 789] width 40 height 50
click at [676, 752] on div at bounding box center [679, 789] width 40 height 50
click at [667, 752] on div at bounding box center [679, 789] width 40 height 50
click at [583, 752] on icon at bounding box center [586, 776] width 8 height 8
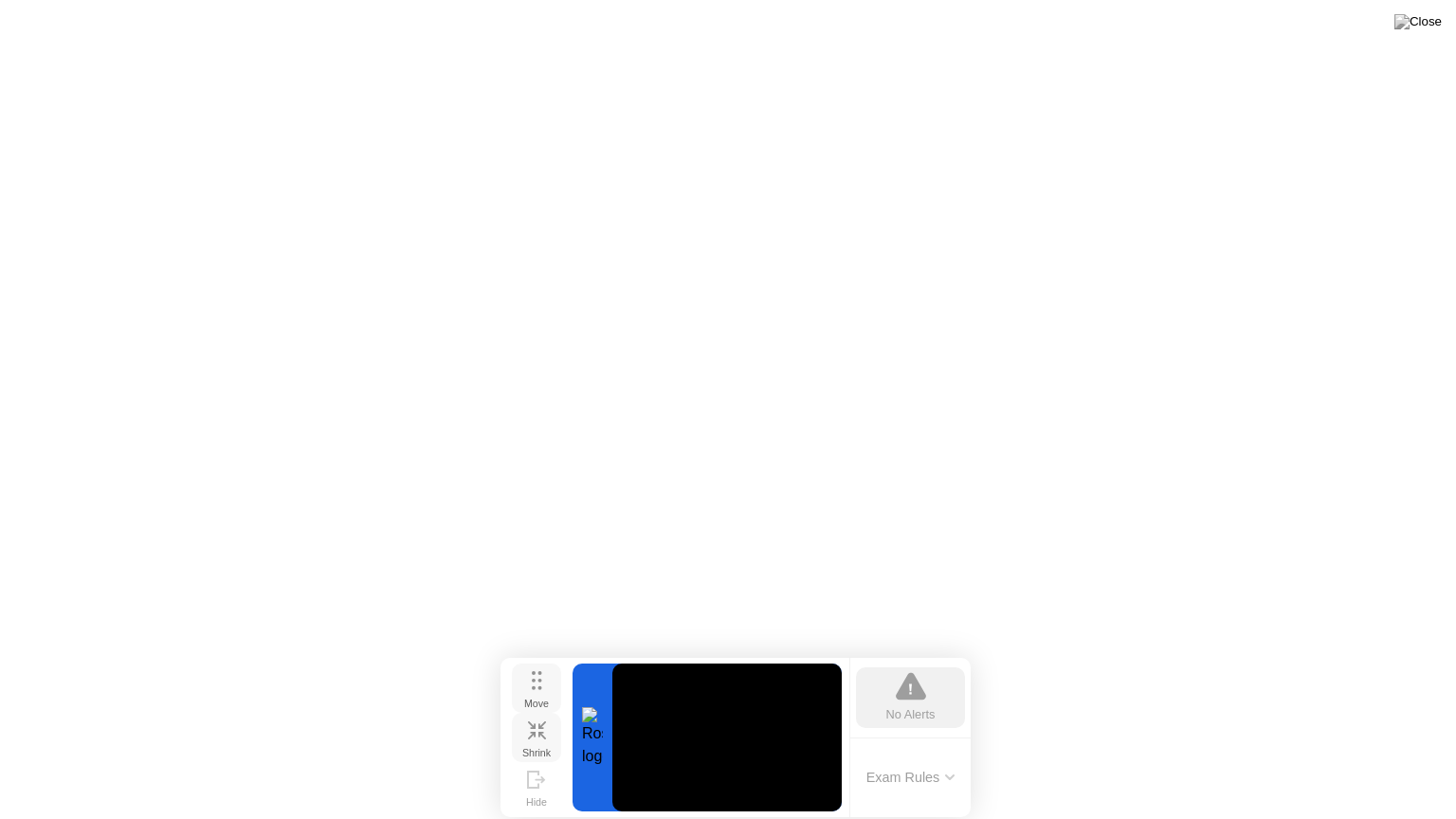
click at [540, 690] on circle at bounding box center [540, 688] width 4 height 4
click at [893, 752] on div "Exam Rules" at bounding box center [910, 777] width 121 height 80
click at [533, 752] on icon at bounding box center [537, 779] width 19 height 18
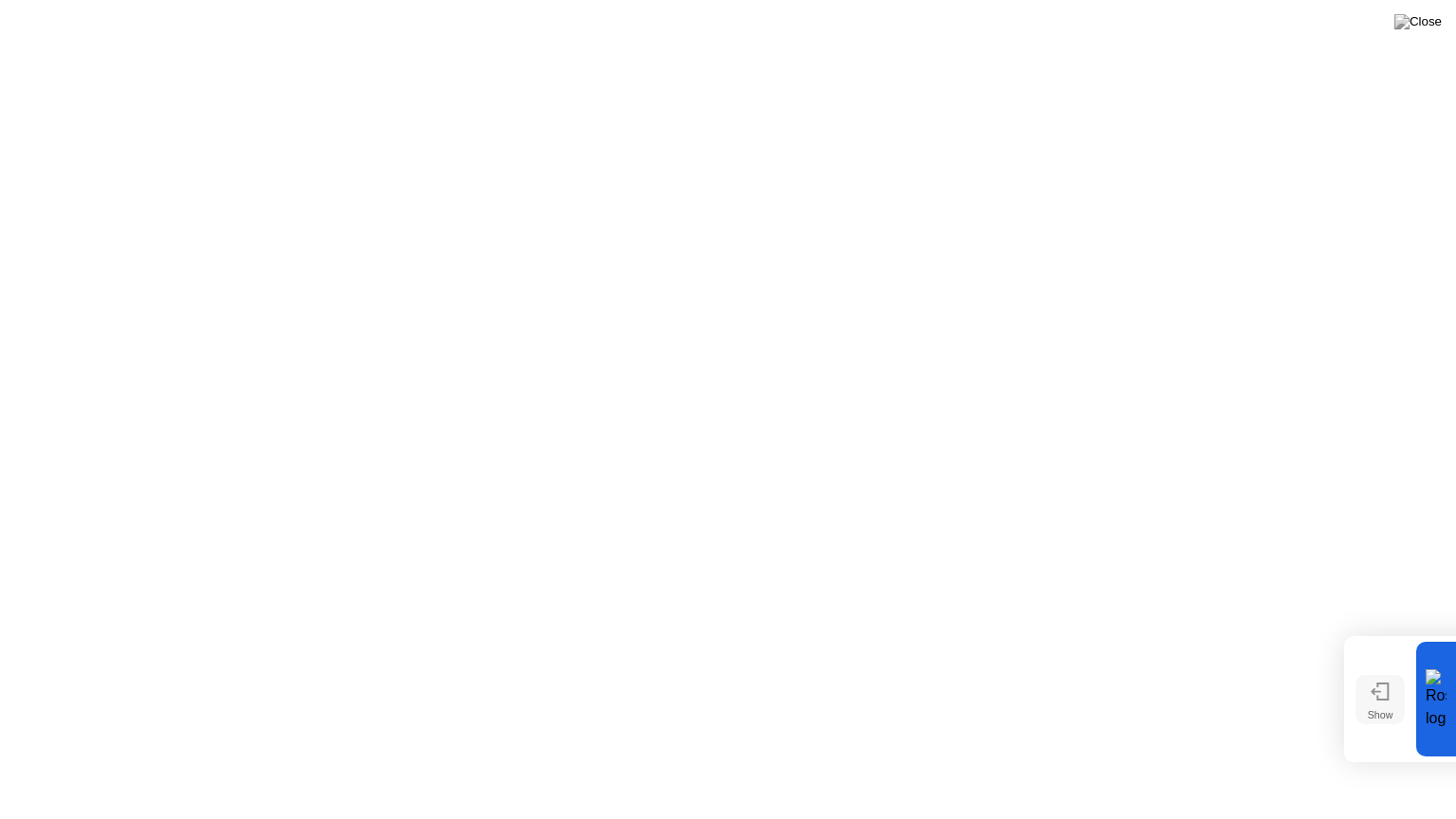
click at [1437, 731] on div at bounding box center [1436, 699] width 40 height 115
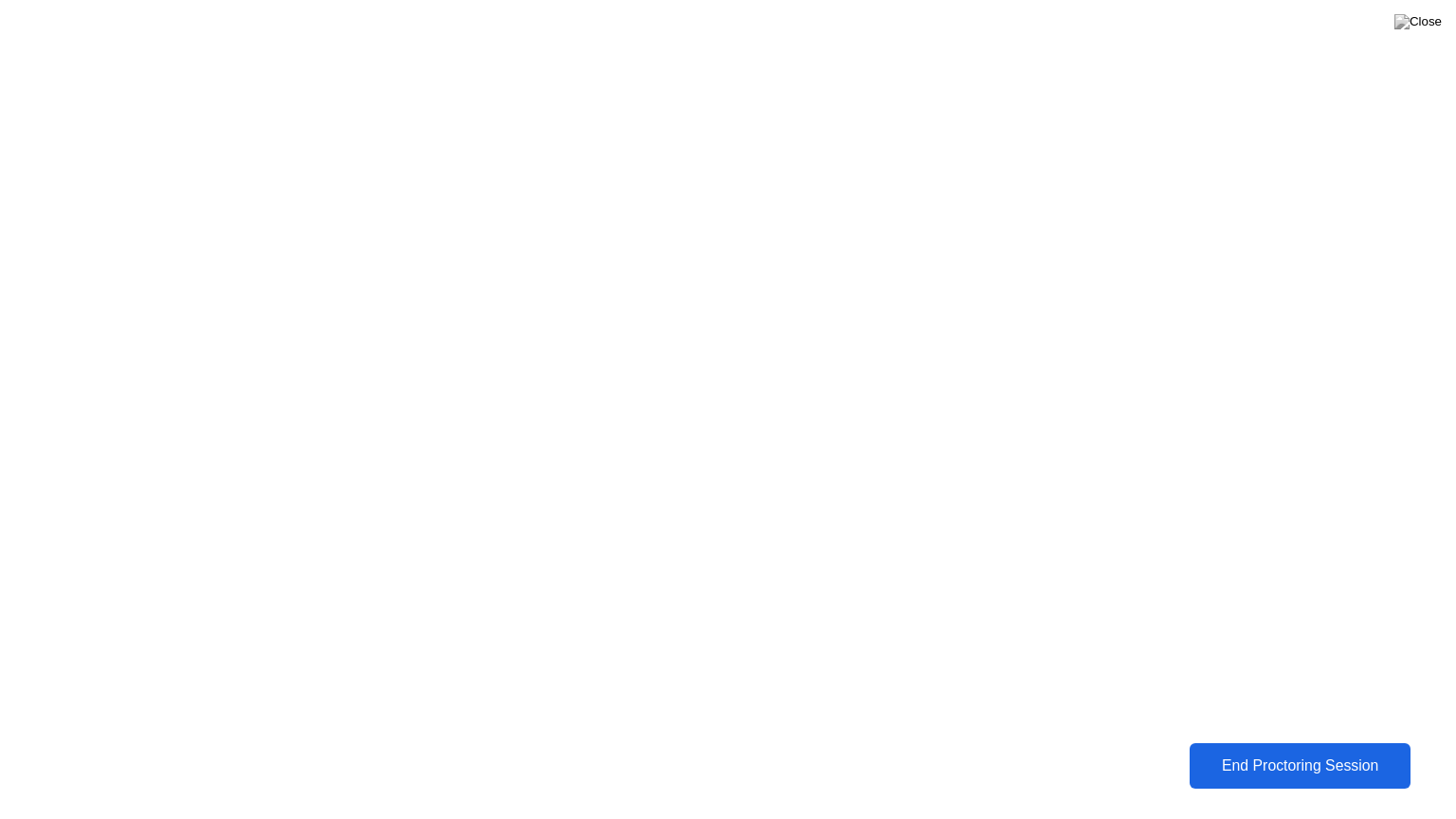
click at [1267, 752] on div "End Proctoring Session" at bounding box center [1300, 766] width 216 height 18
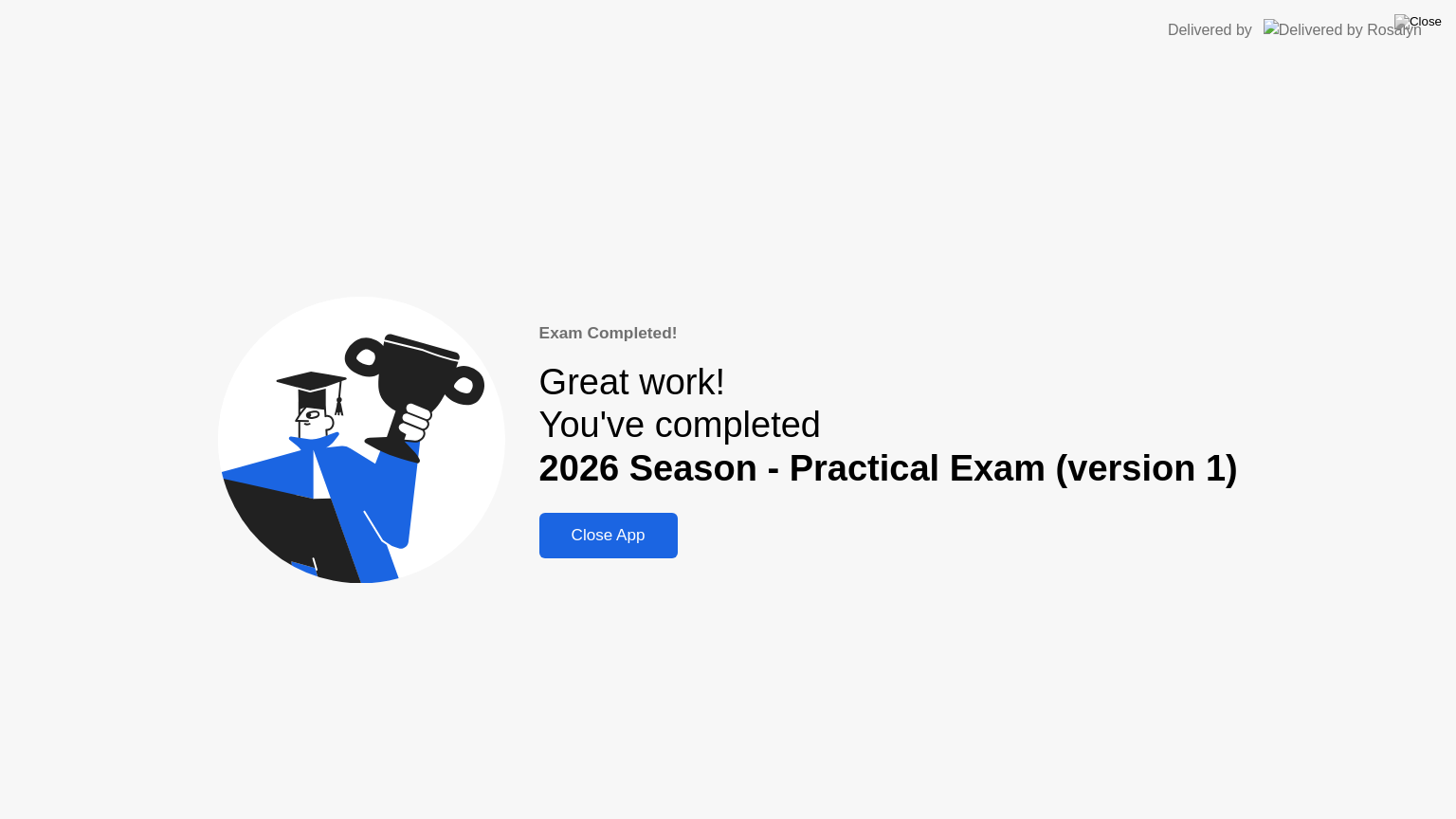
click at [638, 542] on div "Close App" at bounding box center [609, 535] width 127 height 19
